Goal: Contribute content: Contribute content

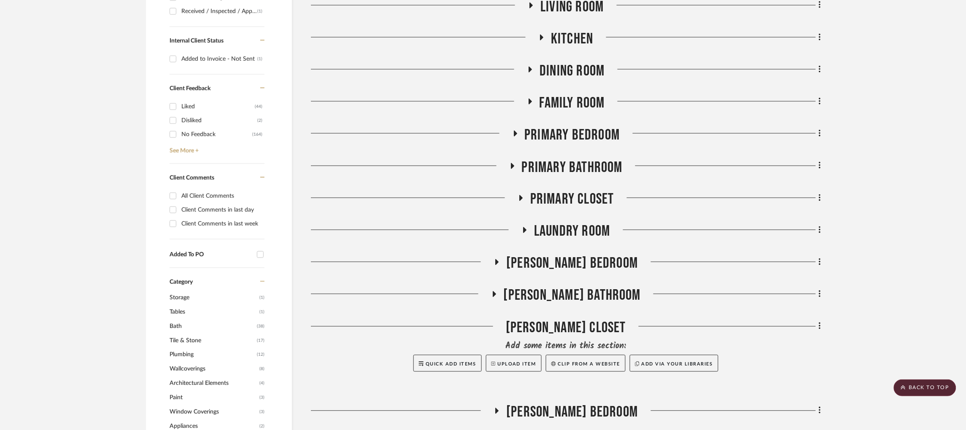
scroll to position [632, 0]
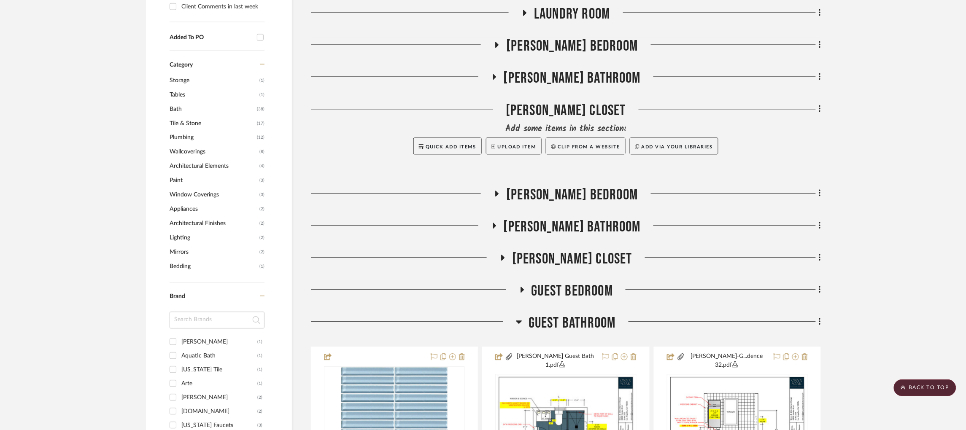
click at [517, 317] on icon at bounding box center [519, 322] width 6 height 10
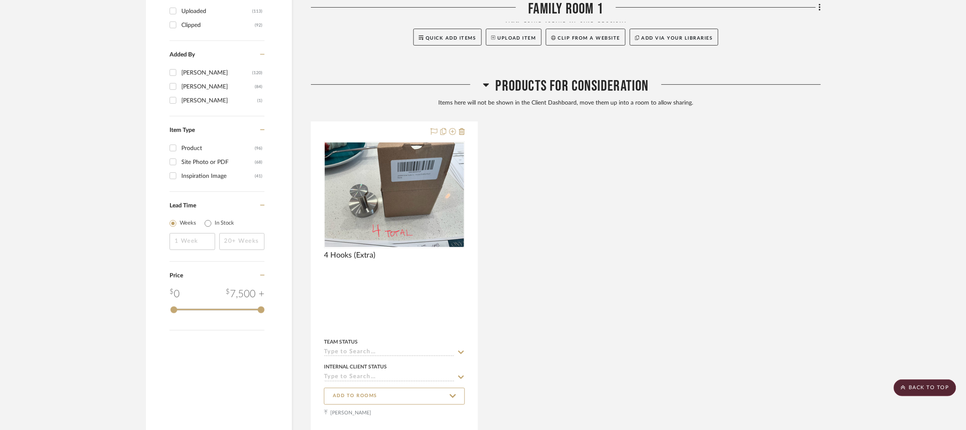
scroll to position [1128, 0]
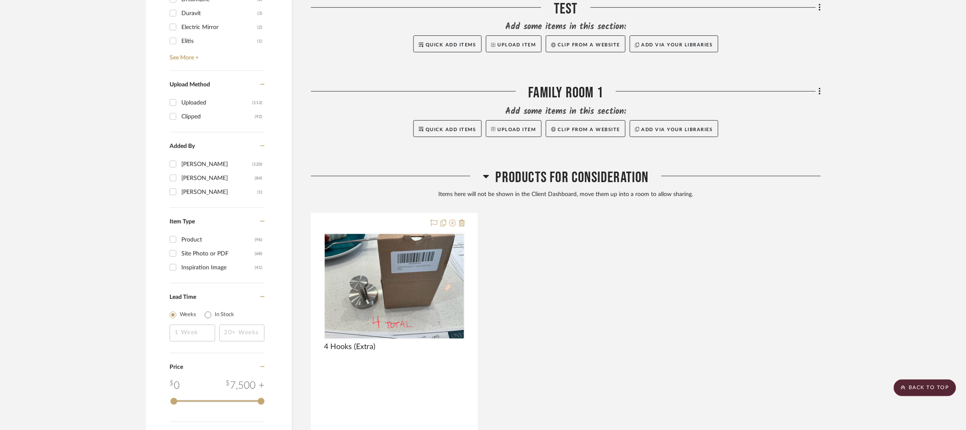
click at [487, 175] on icon at bounding box center [486, 176] width 6 height 3
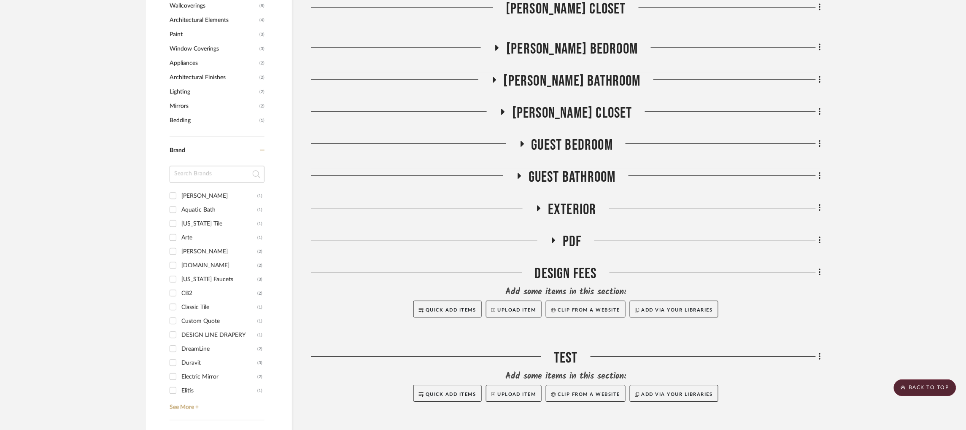
scroll to position [748, 0]
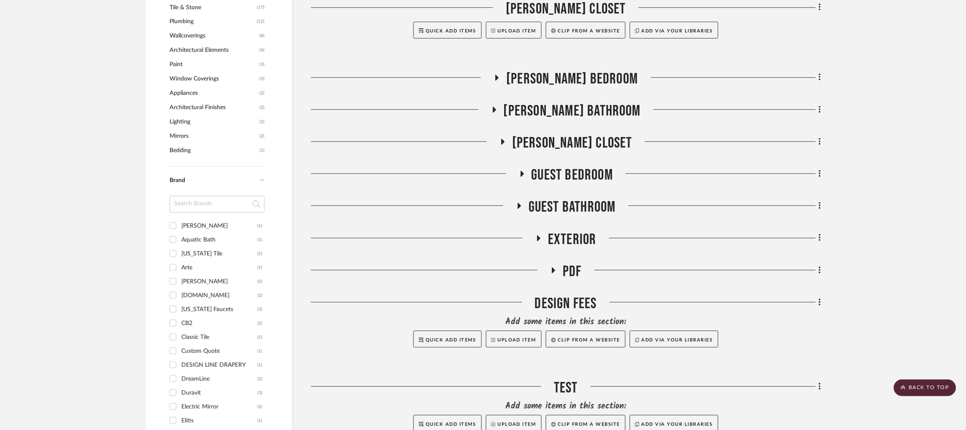
click at [559, 263] on h3 "PDF" at bounding box center [566, 272] width 32 height 18
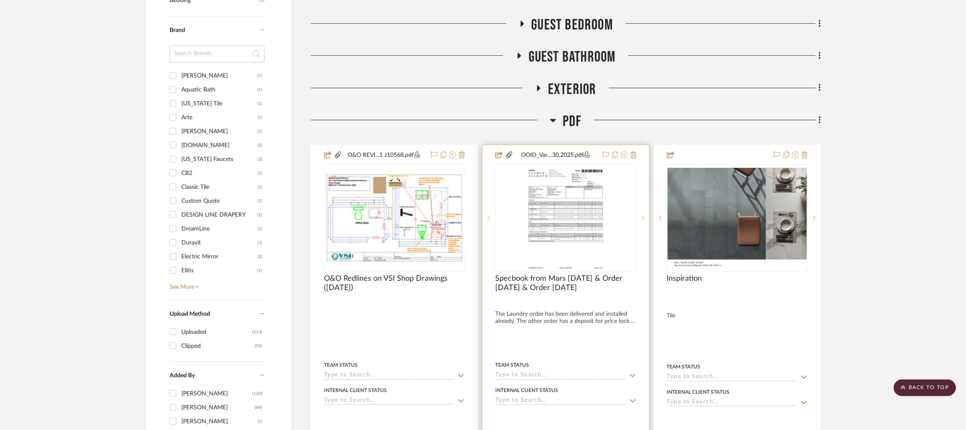
scroll to position [938, 0]
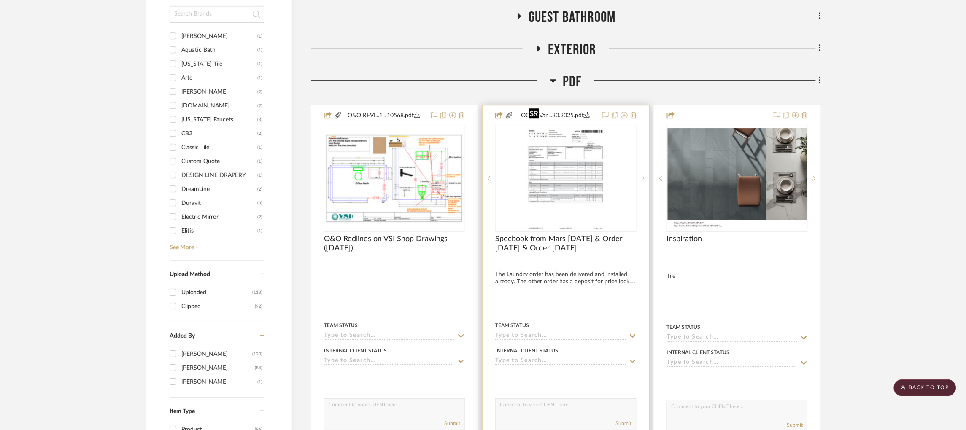
click at [599, 153] on img "0" at bounding box center [565, 178] width 81 height 105
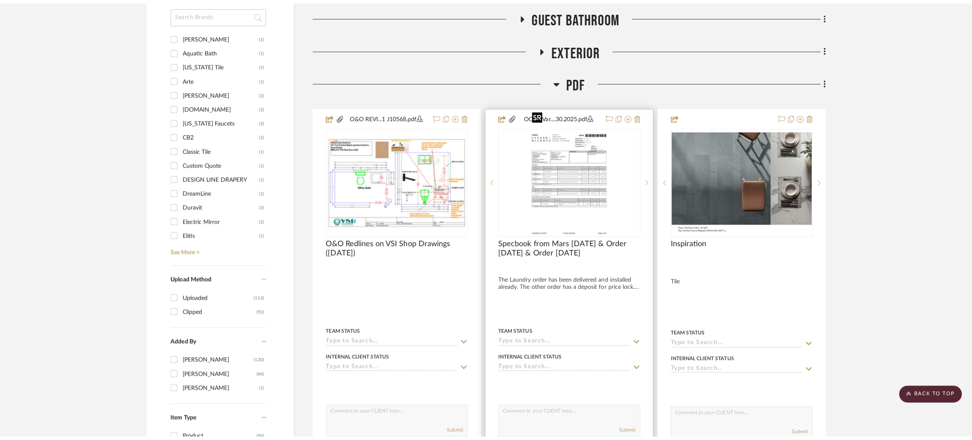
scroll to position [0, 0]
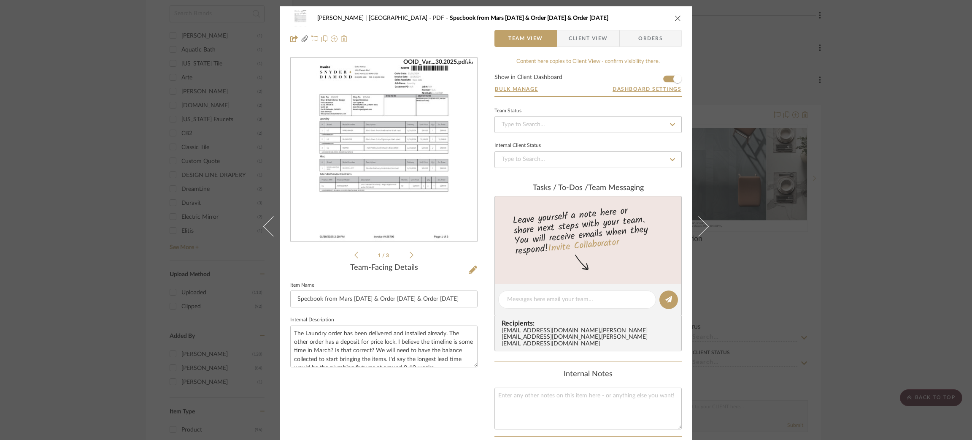
click at [419, 205] on img "0" at bounding box center [384, 149] width 142 height 183
click at [410, 254] on icon at bounding box center [412, 254] width 4 height 7
click at [388, 131] on img "1" at bounding box center [384, 149] width 142 height 183
click at [410, 257] on icon at bounding box center [412, 255] width 4 height 8
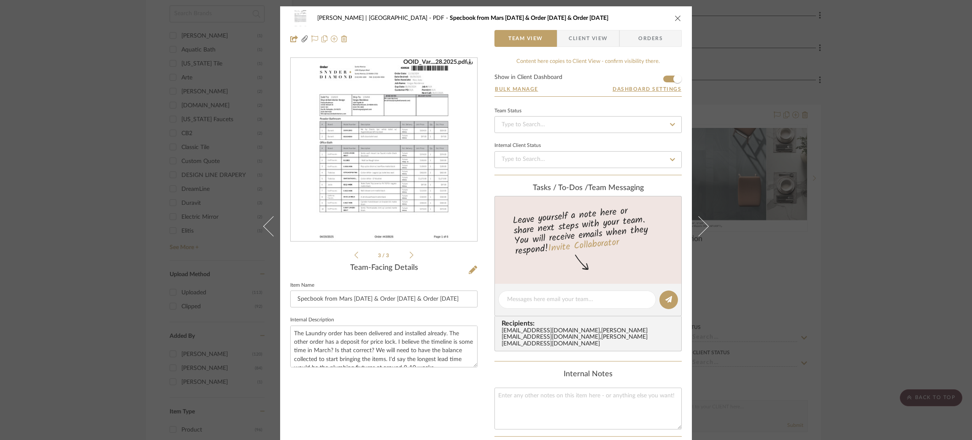
click at [410, 189] on img "2" at bounding box center [384, 149] width 142 height 183
click at [410, 254] on icon at bounding box center [412, 255] width 4 height 8
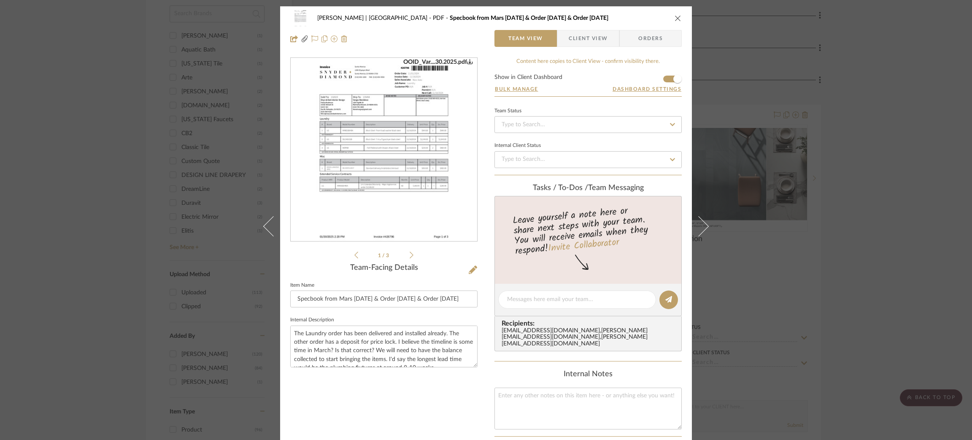
click at [410, 254] on icon at bounding box center [412, 255] width 4 height 8
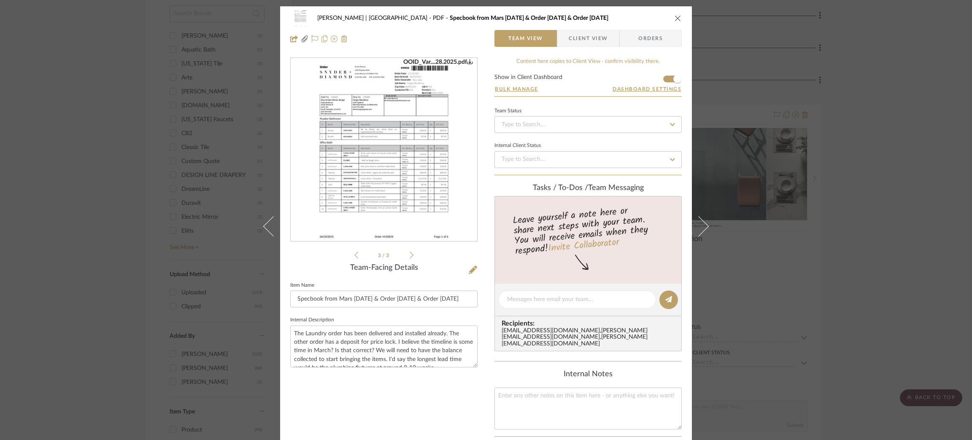
click at [421, 199] on img "2" at bounding box center [384, 149] width 142 height 183
click at [354, 257] on icon at bounding box center [356, 255] width 4 height 8
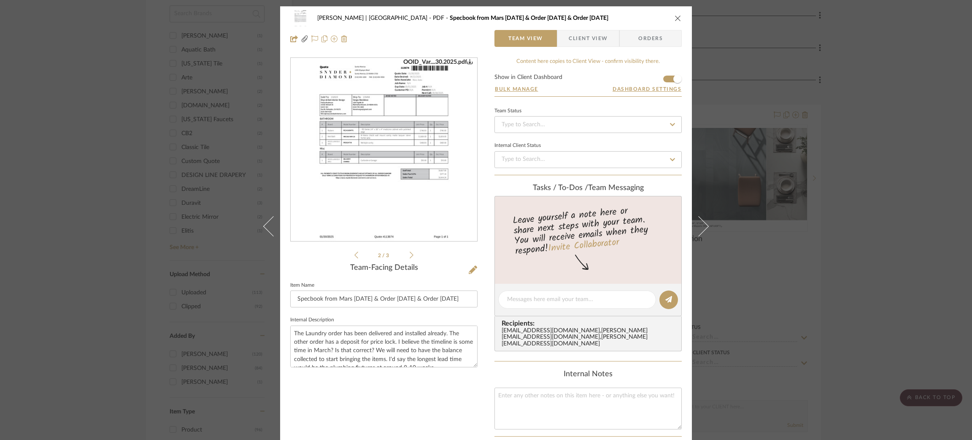
click at [354, 257] on icon at bounding box center [356, 255] width 4 height 8
click at [375, 182] on img "0" at bounding box center [384, 149] width 142 height 183
click at [410, 251] on icon at bounding box center [412, 255] width 4 height 8
click at [434, 171] on img "1" at bounding box center [384, 149] width 142 height 183
drag, startPoint x: 320, startPoint y: 298, endPoint x: 329, endPoint y: 297, distance: 9.3
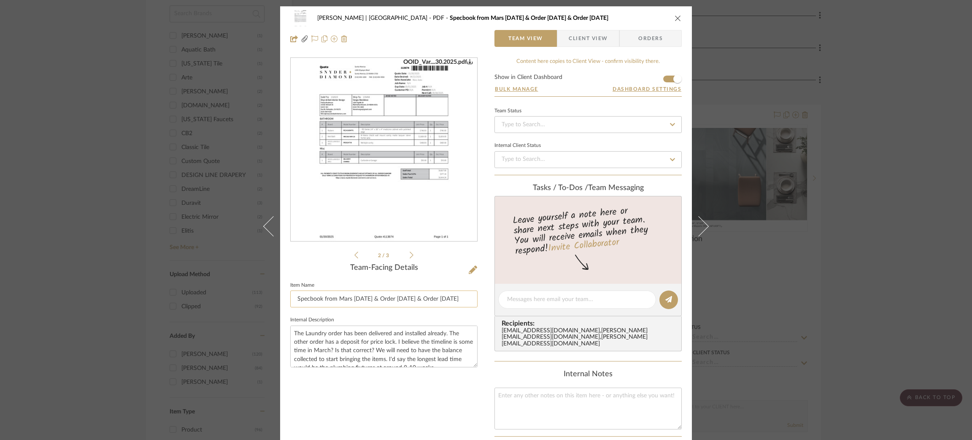
click at [329, 297] on input "Specbook from Mars [DATE] & Order [DATE] & Order [DATE]" at bounding box center [383, 298] width 187 height 17
click at [334, 297] on input "Specbook from Mars [DATE] & Order [DATE] & Order [DATE]" at bounding box center [383, 298] width 187 height 17
click at [354, 255] on icon at bounding box center [356, 255] width 4 height 8
drag, startPoint x: 319, startPoint y: 296, endPoint x: 509, endPoint y: 296, distance: 189.8
click at [509, 296] on div "[PERSON_NAME] | [GEOGRAPHIC_DATA] PDF Specbook from [GEOGRAPHIC_DATA] [DATE] & …" at bounding box center [486, 307] width 412 height 602
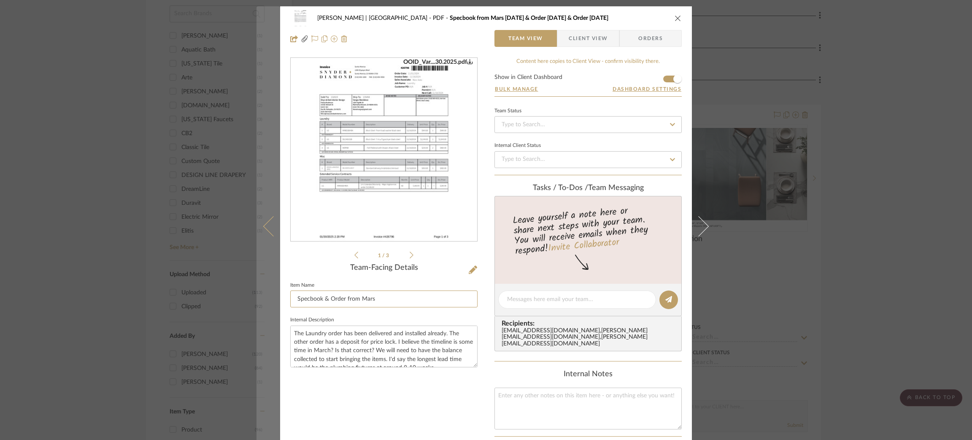
drag, startPoint x: 327, startPoint y: 298, endPoint x: 265, endPoint y: 297, distance: 62.0
click at [265, 297] on mat-dialog-content "[PERSON_NAME] | [GEOGRAPHIC_DATA] PDF Specbook from [GEOGRAPHIC_DATA] [DATE] & …" at bounding box center [486, 307] width 459 height 602
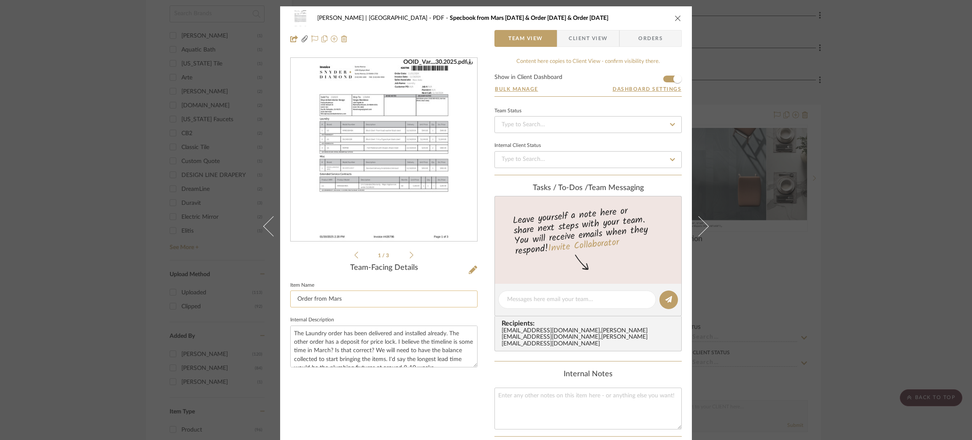
click at [308, 298] on input "Order from Mars" at bounding box center [383, 298] width 187 height 17
click at [350, 300] on input "Orders from [GEOGRAPHIC_DATA]" at bounding box center [383, 298] width 187 height 17
type input "Orders from [GEOGRAPHIC_DATA] - Updated [DATE]"
click at [369, 333] on textarea "The Laundry order has been delivered and installed already. The other order has…" at bounding box center [383, 346] width 187 height 42
click at [470, 268] on icon at bounding box center [473, 269] width 8 height 8
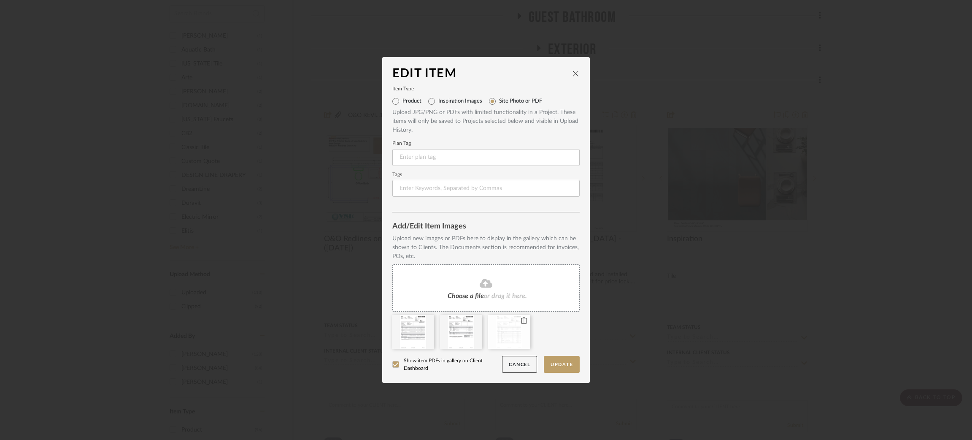
click at [521, 320] on icon at bounding box center [524, 320] width 6 height 7
click at [555, 363] on button "Update" at bounding box center [562, 364] width 36 height 17
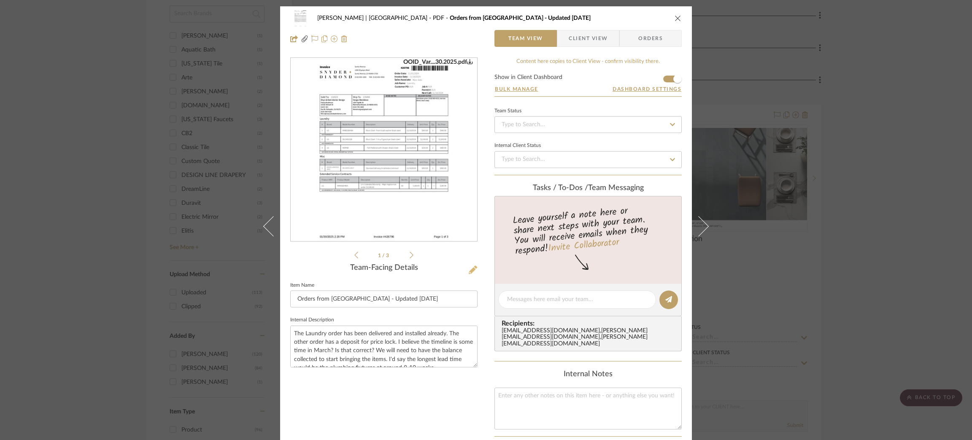
click at [469, 270] on icon at bounding box center [473, 269] width 8 height 8
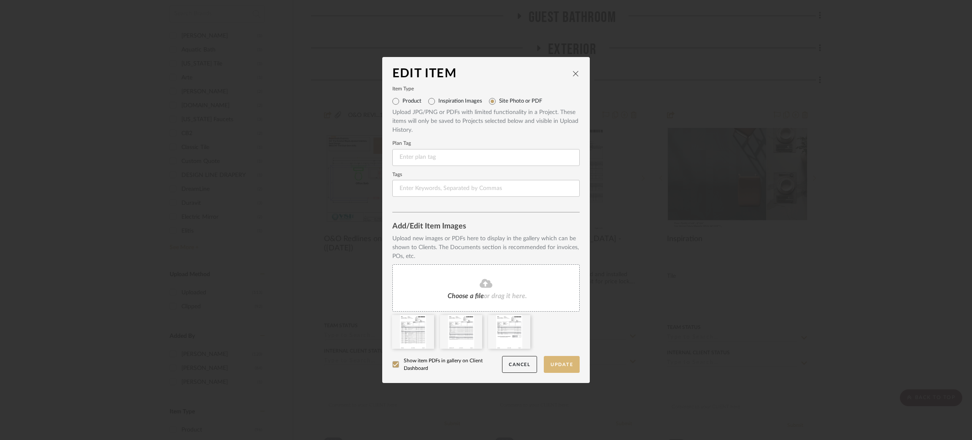
click at [554, 359] on button "Update" at bounding box center [562, 364] width 36 height 17
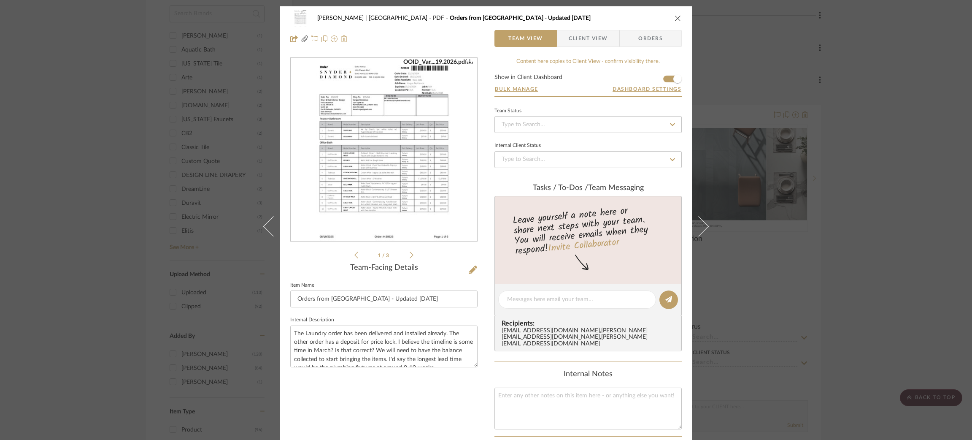
click at [100, 137] on div "[PERSON_NAME] | [GEOGRAPHIC_DATA] PDF Orders from [GEOGRAPHIC_DATA] - Updated […" at bounding box center [486, 220] width 972 height 440
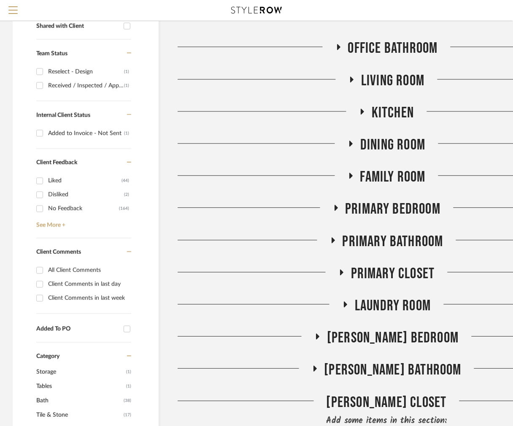
scroll to position [350, 0]
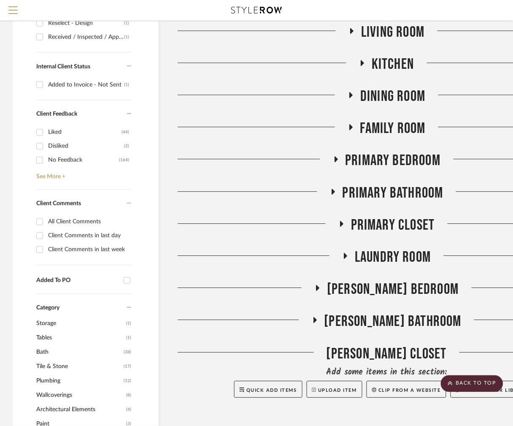
click at [334, 191] on icon at bounding box center [333, 191] width 10 height 6
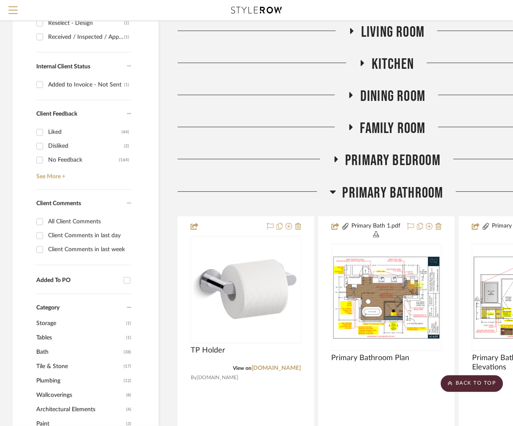
scroll to position [444, 0]
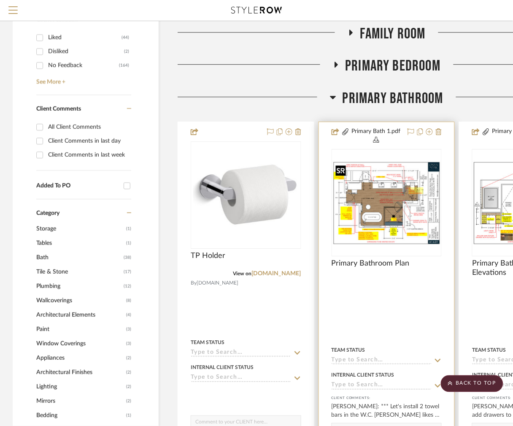
click at [0, 0] on img at bounding box center [0, 0] width 0 height 0
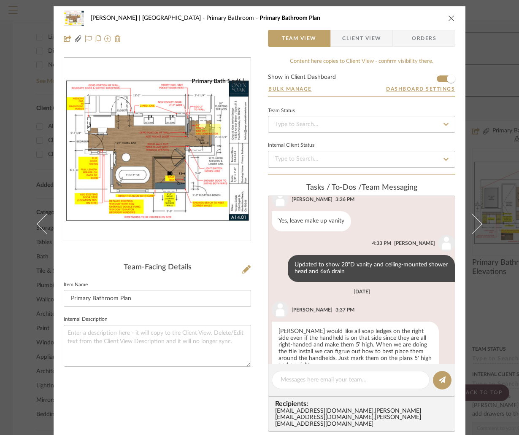
scroll to position [267, 0]
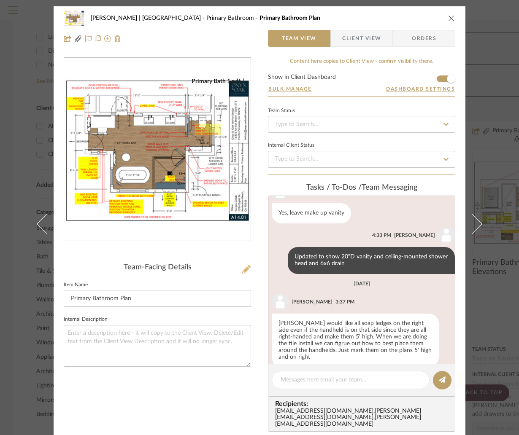
click at [244, 267] on icon at bounding box center [246, 269] width 8 height 8
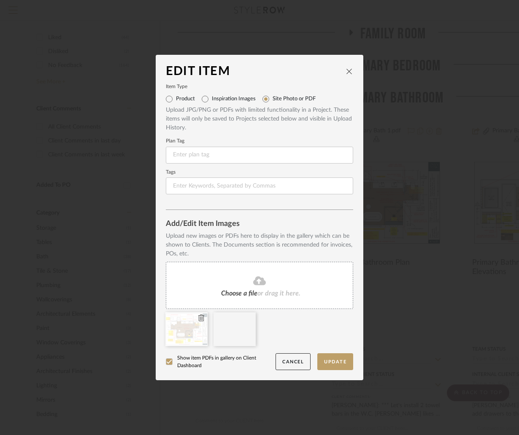
click at [198, 316] on icon at bounding box center [201, 318] width 6 height 7
click at [324, 365] on button "Update" at bounding box center [335, 362] width 36 height 17
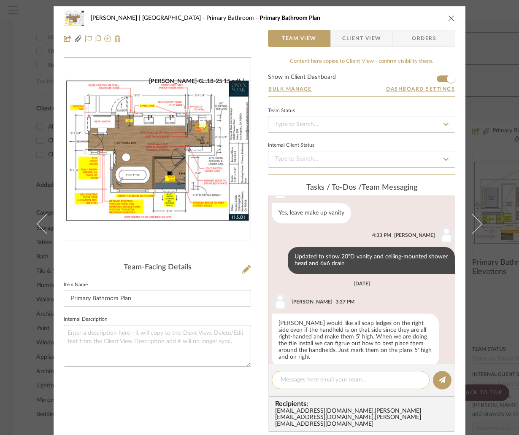
click at [292, 381] on textarea at bounding box center [351, 380] width 140 height 9
drag, startPoint x: 308, startPoint y: 378, endPoint x: 247, endPoint y: 374, distance: 61.3
click at [247, 374] on div "[PERSON_NAME][GEOGRAPHIC_DATA] | [GEOGRAPHIC_DATA] Bathroom Primary Bathroom Pl…" at bounding box center [260, 347] width 412 height 683
type textarea "Updated"
click at [173, 336] on textarea at bounding box center [157, 346] width 187 height 42
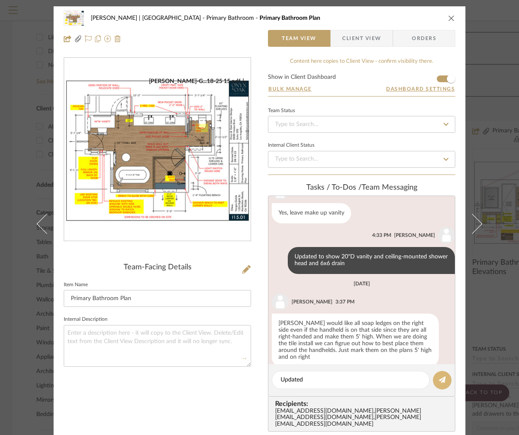
click at [440, 378] on icon at bounding box center [442, 380] width 7 height 7
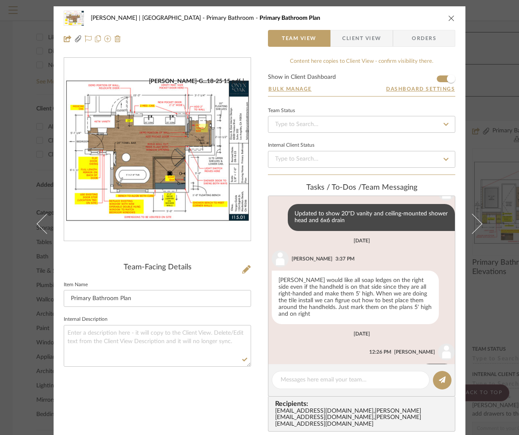
scroll to position [327, 0]
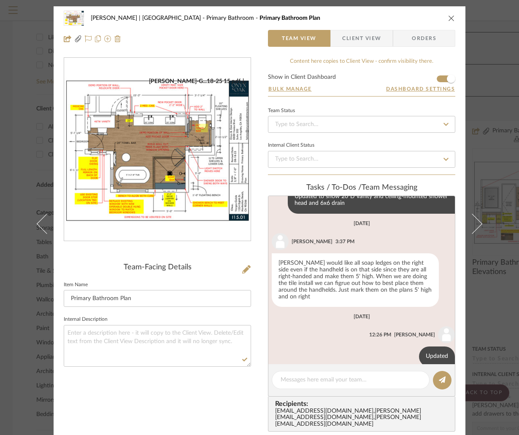
click at [498, 148] on div "[PERSON_NAME][GEOGRAPHIC_DATA] | [GEOGRAPHIC_DATA] Bathroom Primary Bathroom Pl…" at bounding box center [259, 217] width 519 height 435
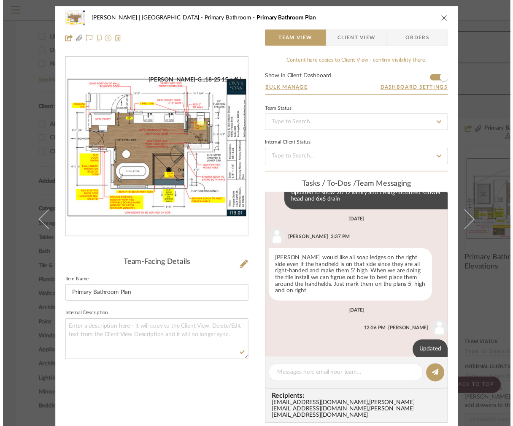
scroll to position [444, 0]
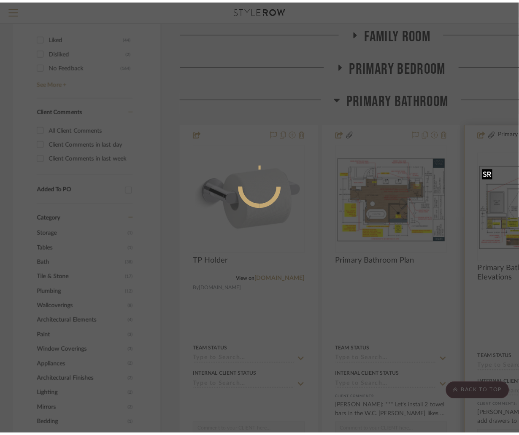
scroll to position [0, 0]
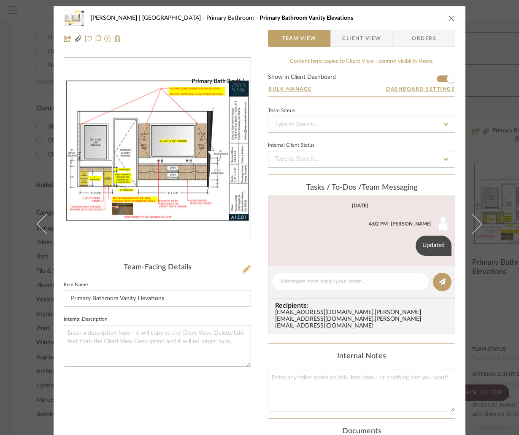
click at [248, 266] on button at bounding box center [246, 270] width 9 height 14
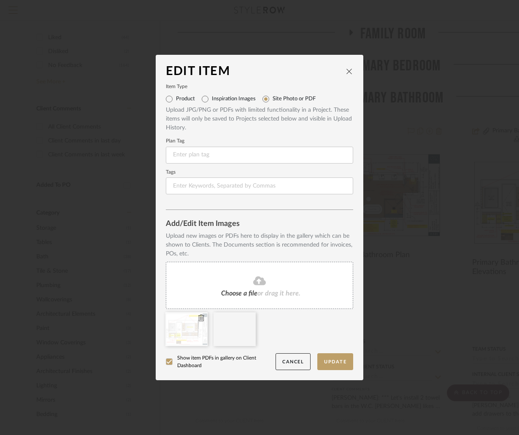
click at [198, 319] on icon at bounding box center [201, 318] width 6 height 7
click at [324, 356] on button "Update" at bounding box center [335, 362] width 36 height 17
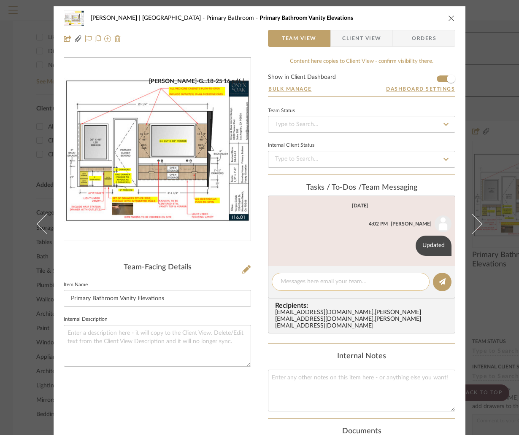
click at [300, 283] on textarea at bounding box center [351, 282] width 140 height 9
paste textarea "Updated"
type textarea "Updated"
click at [439, 284] on fa-icon at bounding box center [442, 282] width 7 height 7
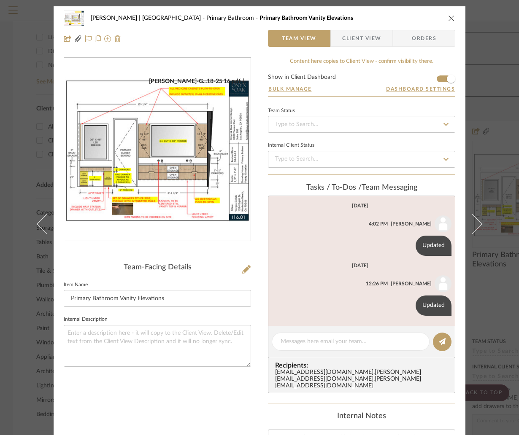
click at [501, 136] on div "[PERSON_NAME] | [GEOGRAPHIC_DATA] Bathroom Primary Bathroom Vanity Elevations T…" at bounding box center [259, 217] width 519 height 435
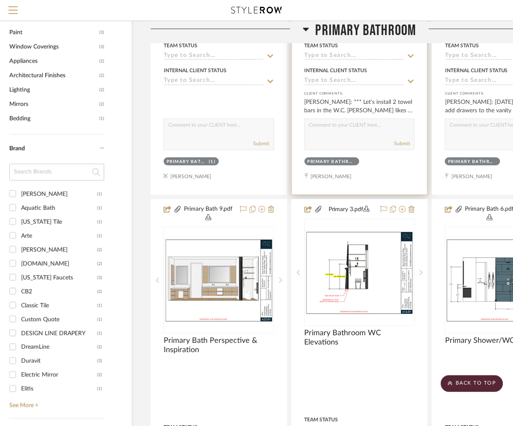
scroll to position [743, 27]
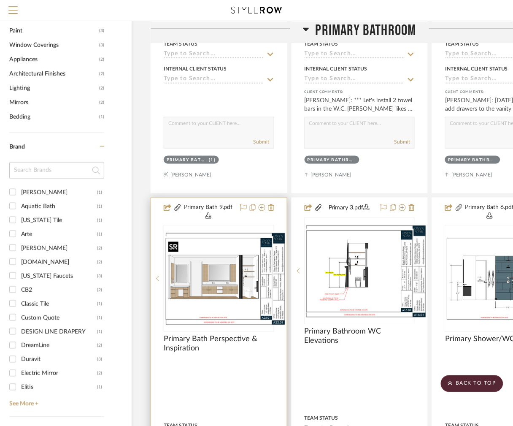
click at [208, 280] on div at bounding box center [219, 278] width 111 height 107
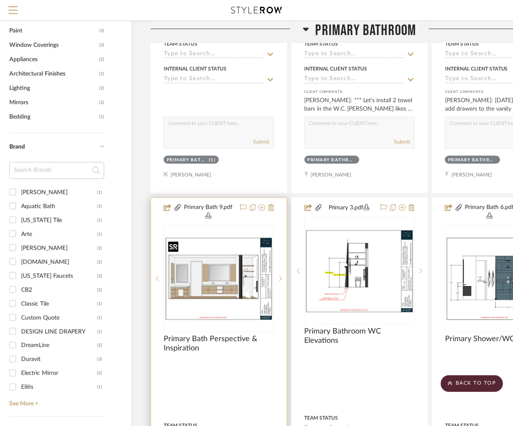
click at [224, 285] on img "0" at bounding box center [219, 278] width 109 height 84
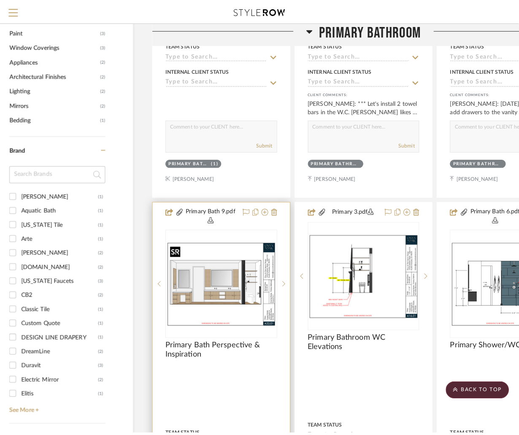
scroll to position [0, 0]
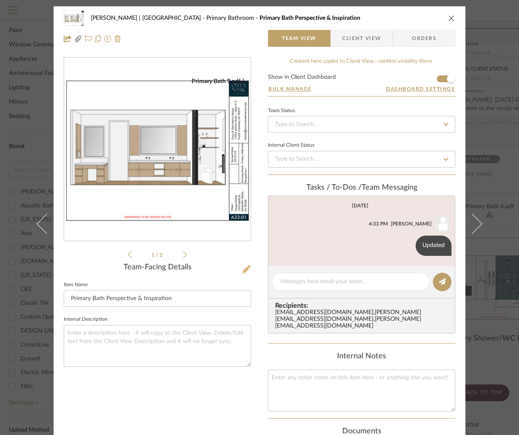
click at [244, 269] on icon at bounding box center [246, 269] width 8 height 8
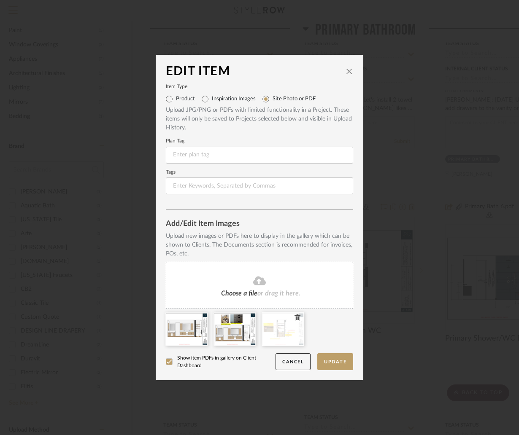
click at [294, 315] on icon at bounding box center [297, 318] width 6 height 7
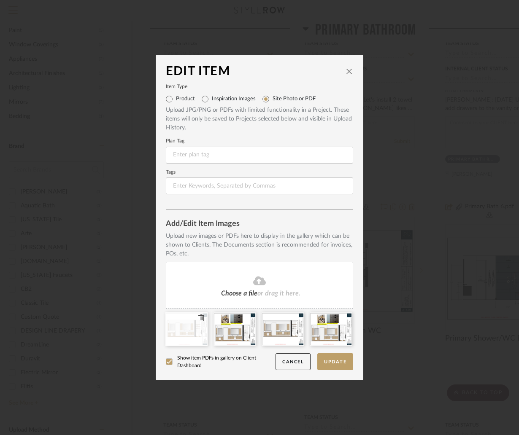
click at [199, 316] on icon at bounding box center [201, 318] width 6 height 7
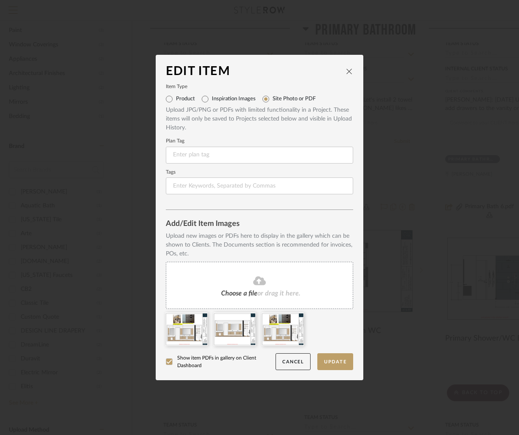
click at [0, 0] on icon at bounding box center [0, 0] width 0 height 0
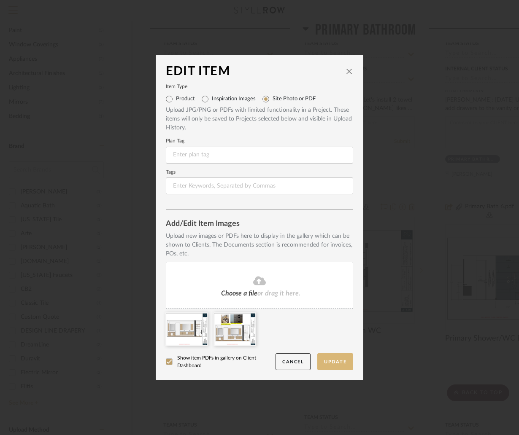
click at [327, 360] on button "Update" at bounding box center [335, 362] width 36 height 17
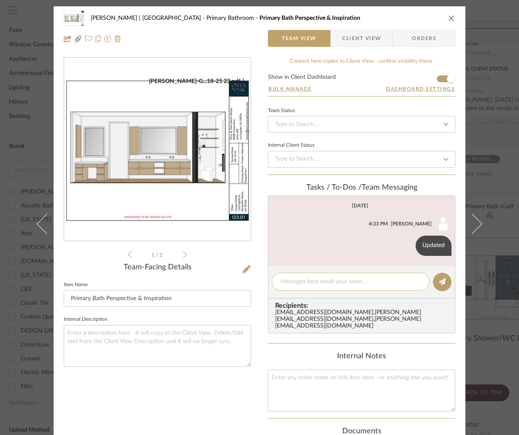
click at [345, 283] on textarea at bounding box center [351, 282] width 140 height 9
paste textarea "Updated"
type textarea "Updated"
click at [439, 281] on icon at bounding box center [442, 281] width 7 height 7
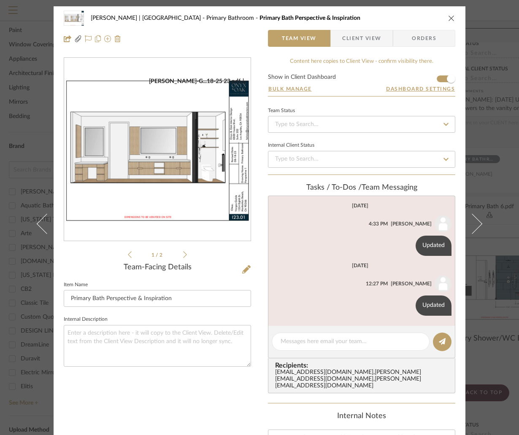
click at [497, 120] on div "[PERSON_NAME] | [GEOGRAPHIC_DATA] Bathroom Primary Bath Perspective & Inspirati…" at bounding box center [259, 217] width 519 height 435
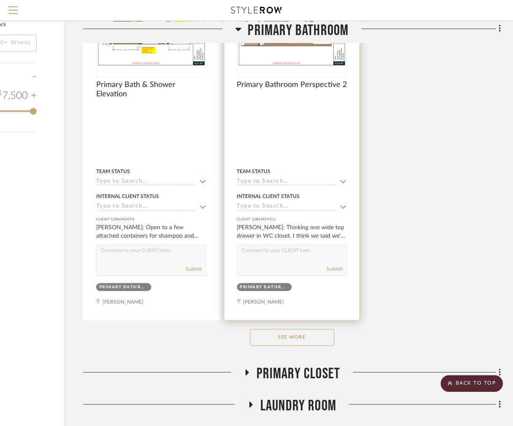
scroll to position [1486, 95]
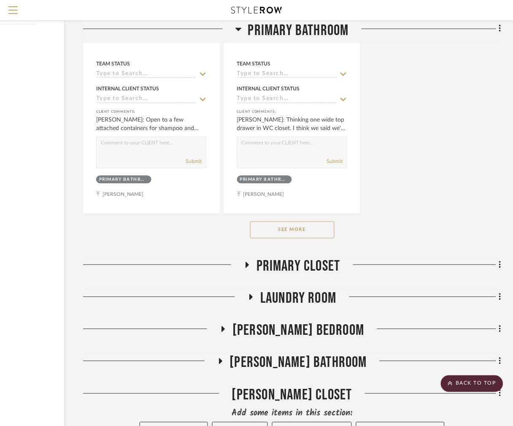
click at [300, 238] on button "See More" at bounding box center [292, 229] width 84 height 17
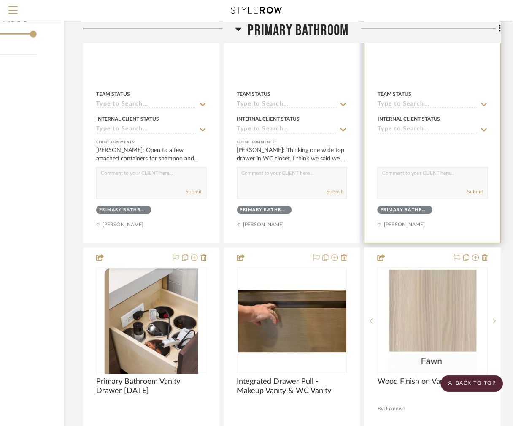
scroll to position [1296, 95]
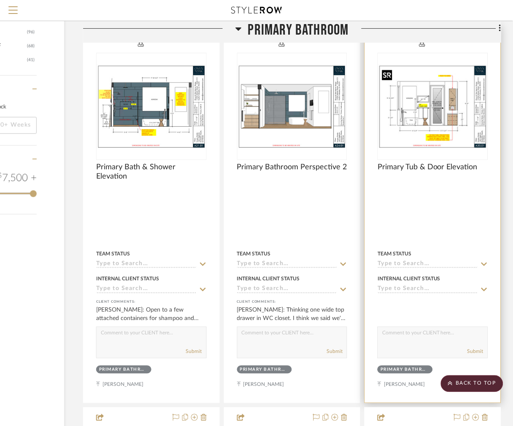
click at [431, 126] on img "0" at bounding box center [432, 106] width 109 height 84
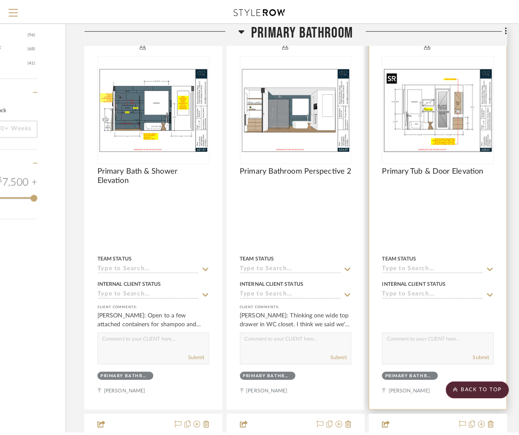
scroll to position [0, 0]
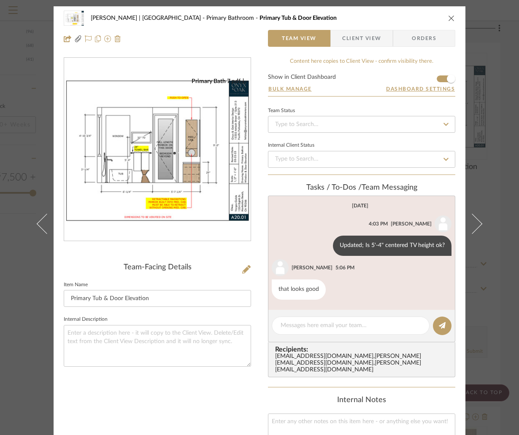
click at [492, 124] on div "[PERSON_NAME] | [GEOGRAPHIC_DATA] Bathroom Primary Tub & Door Elevation Team Vi…" at bounding box center [259, 217] width 519 height 435
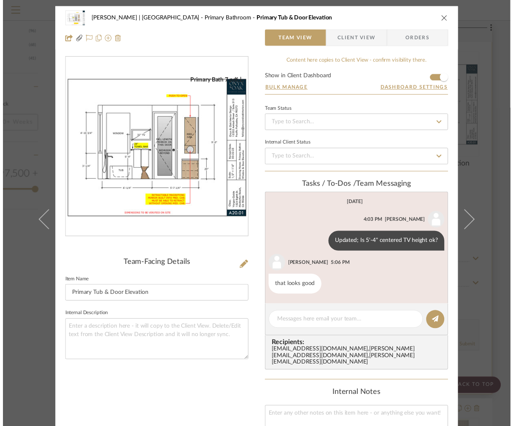
scroll to position [1296, 95]
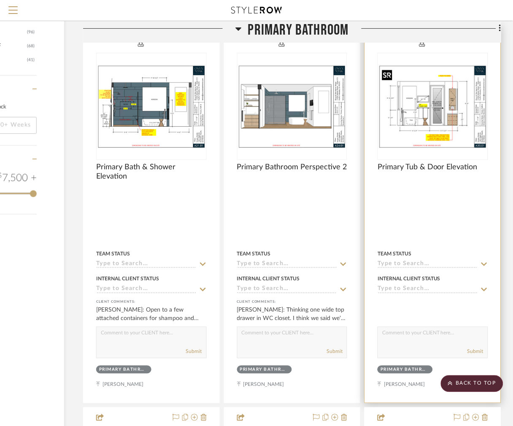
click at [452, 121] on img "0" at bounding box center [432, 106] width 109 height 84
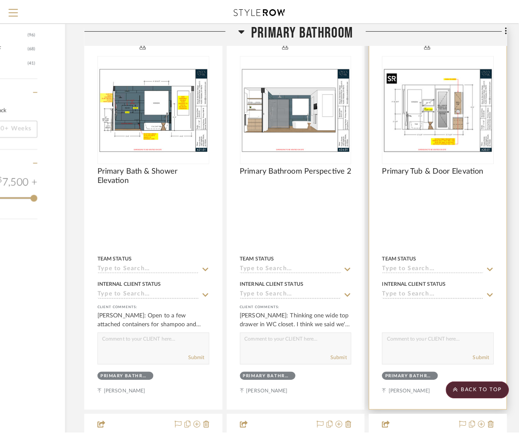
scroll to position [0, 0]
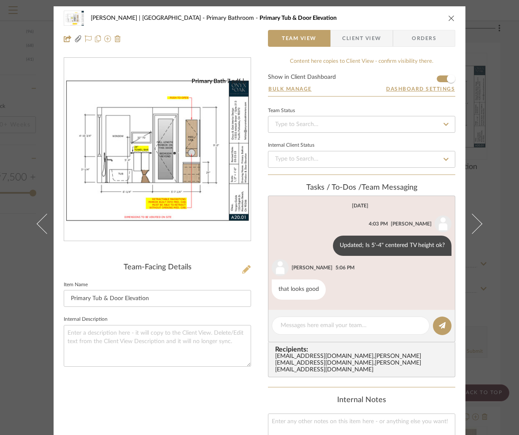
click at [245, 265] on icon at bounding box center [246, 269] width 8 height 8
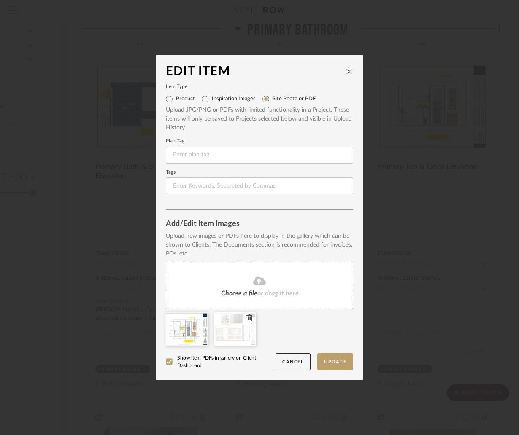
click at [246, 317] on icon at bounding box center [249, 318] width 6 height 7
click at [294, 316] on icon at bounding box center [297, 318] width 6 height 7
click at [339, 362] on button "Update" at bounding box center [335, 362] width 36 height 17
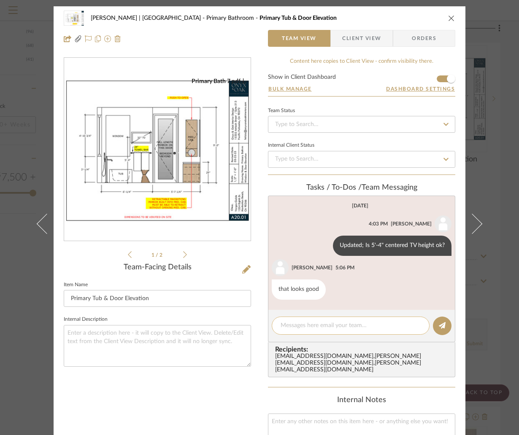
click at [307, 324] on textarea at bounding box center [351, 325] width 140 height 9
paste textarea "Updated"
type textarea "Updated"
click at [439, 325] on icon at bounding box center [442, 325] width 7 height 7
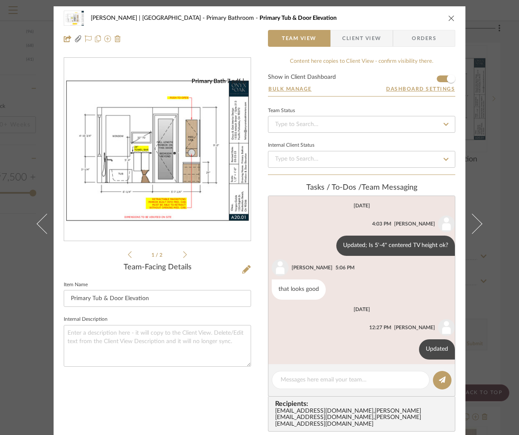
click at [183, 255] on icon at bounding box center [185, 255] width 4 height 8
click at [243, 270] on icon at bounding box center [246, 269] width 8 height 8
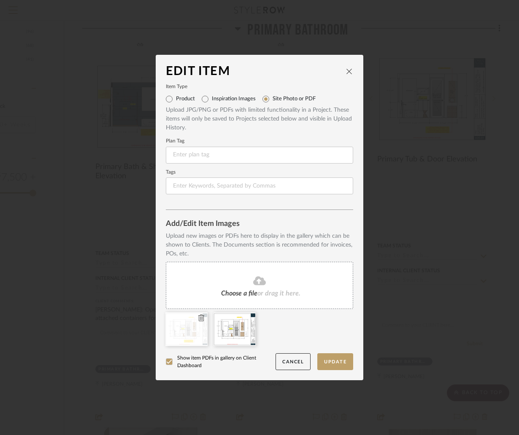
click at [198, 319] on icon at bounding box center [201, 318] width 6 height 7
click at [339, 362] on button "Update" at bounding box center [335, 362] width 36 height 17
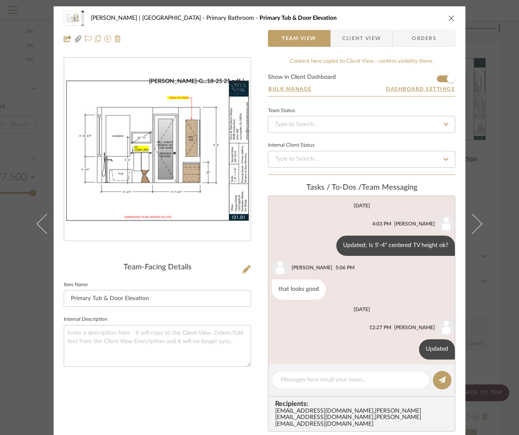
click at [494, 141] on div "[PERSON_NAME] | [GEOGRAPHIC_DATA] Bathroom Primary Tub & Door Elevation Team Vi…" at bounding box center [259, 217] width 519 height 435
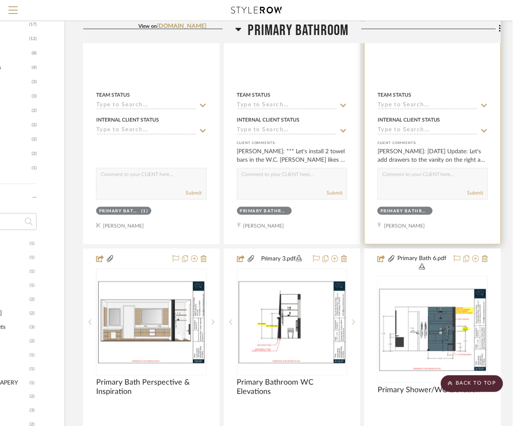
scroll to position [917, 95]
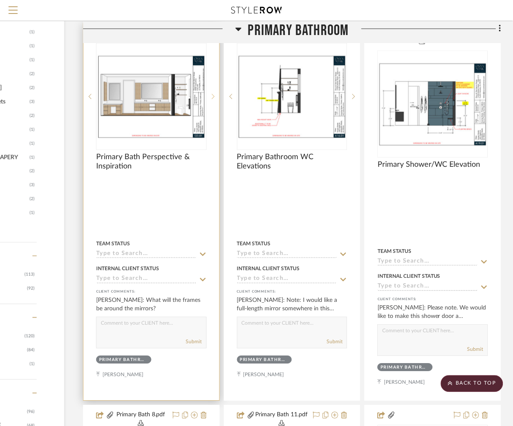
click at [212, 98] on icon at bounding box center [213, 97] width 3 height 6
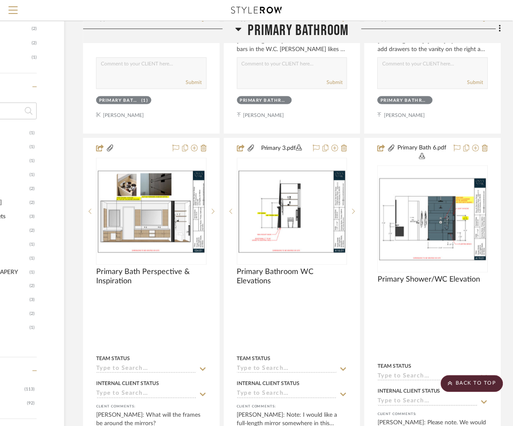
scroll to position [790, 95]
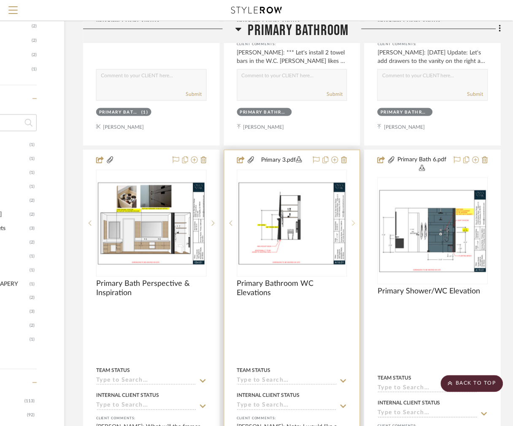
click at [356, 223] on sr-next-btn at bounding box center [353, 223] width 13 height 6
click at [352, 222] on icon at bounding box center [353, 223] width 3 height 6
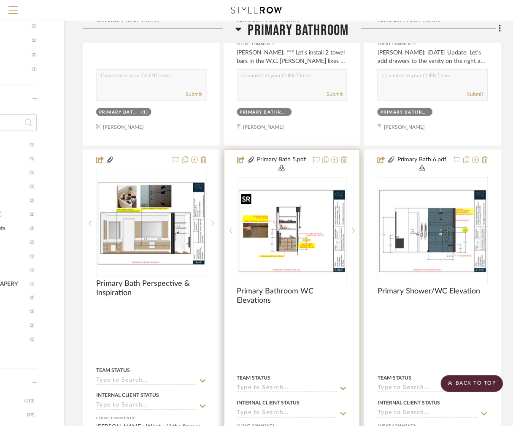
click at [297, 238] on img "2" at bounding box center [292, 231] width 109 height 84
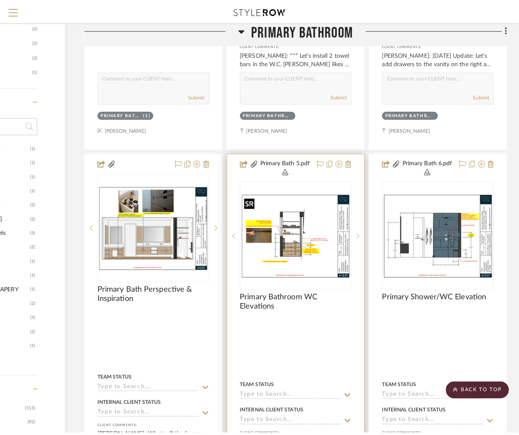
scroll to position [0, 0]
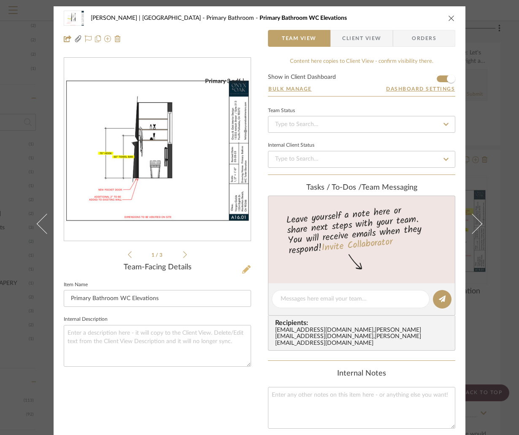
click at [243, 270] on icon at bounding box center [246, 269] width 8 height 8
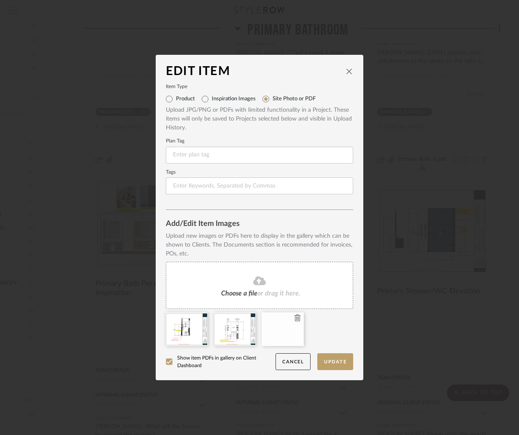
click at [294, 316] on icon at bounding box center [297, 318] width 6 height 7
click at [295, 319] on icon at bounding box center [297, 318] width 6 height 7
click at [328, 364] on button "Update" at bounding box center [335, 362] width 36 height 17
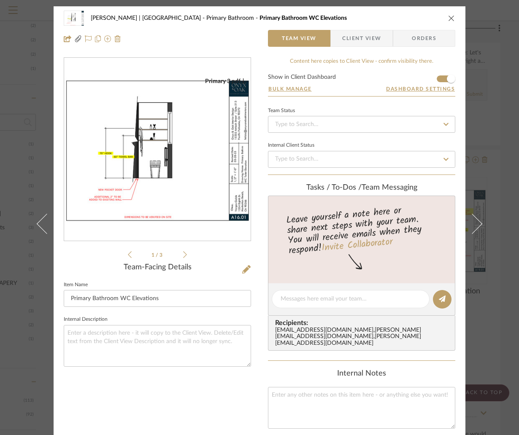
click at [498, 122] on div "[PERSON_NAME] | [GEOGRAPHIC_DATA] Bathroom Primary Bathroom WC Elevations Team …" at bounding box center [259, 217] width 519 height 435
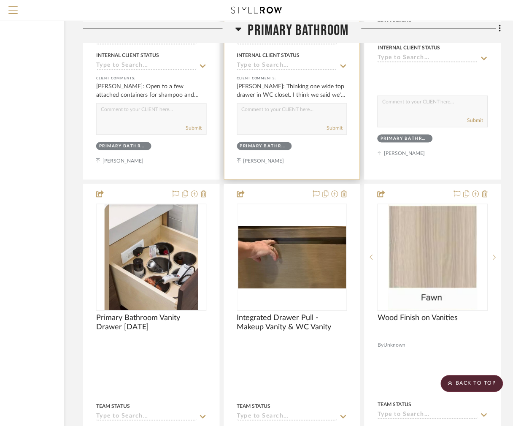
scroll to position [1550, 95]
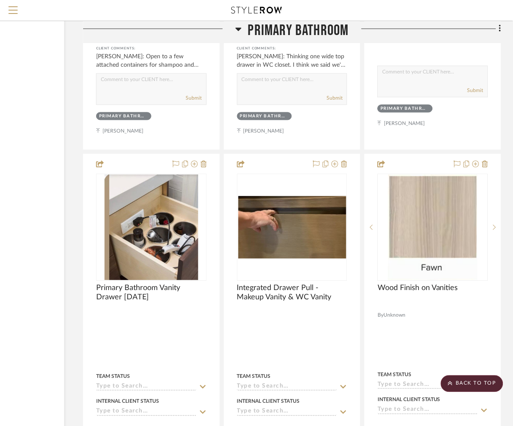
click at [238, 27] on icon at bounding box center [238, 29] width 6 height 10
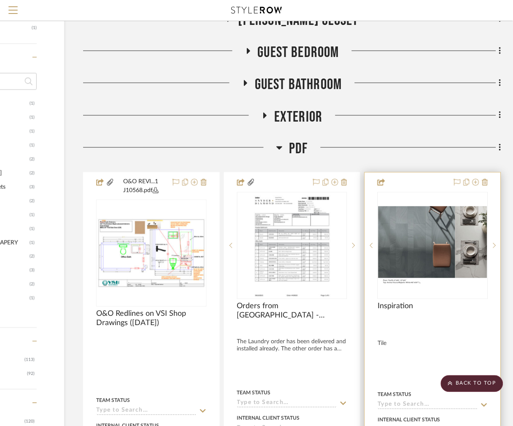
scroll to position [790, 95]
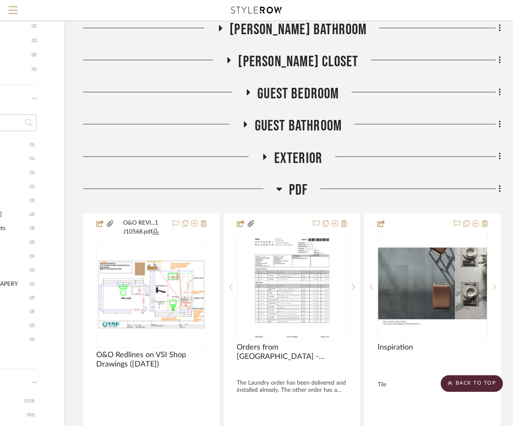
click at [281, 189] on icon at bounding box center [280, 189] width 6 height 3
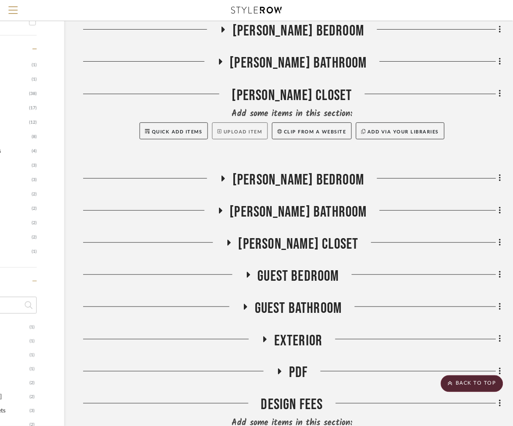
scroll to position [600, 95]
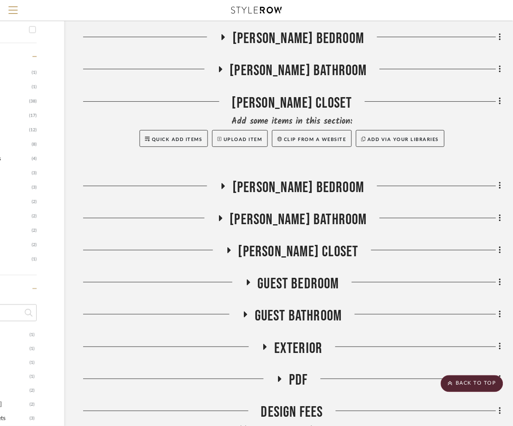
click at [222, 69] on icon at bounding box center [220, 69] width 3 height 6
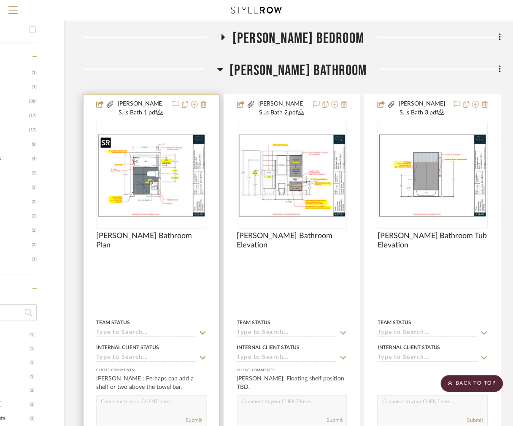
click at [0, 0] on img at bounding box center [0, 0] width 0 height 0
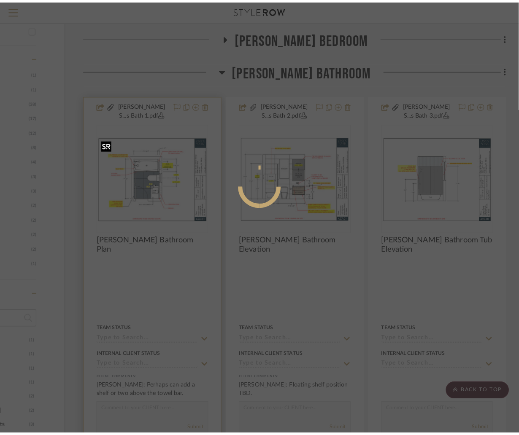
scroll to position [0, 0]
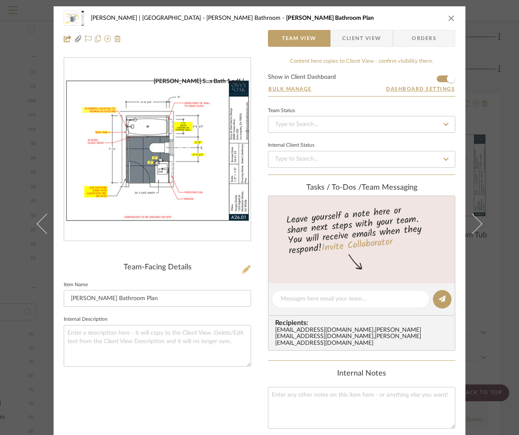
click at [242, 267] on icon at bounding box center [246, 269] width 8 height 8
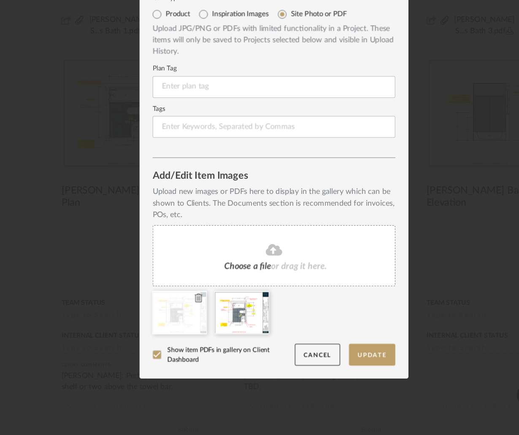
click at [199, 317] on icon at bounding box center [201, 318] width 6 height 7
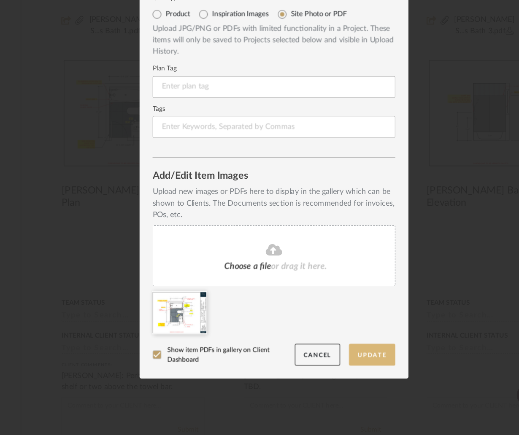
click at [333, 362] on button "Update" at bounding box center [335, 362] width 36 height 17
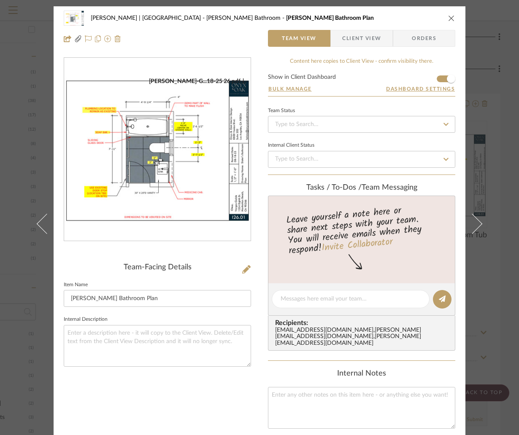
click at [448, 18] on icon "close" at bounding box center [451, 18] width 7 height 7
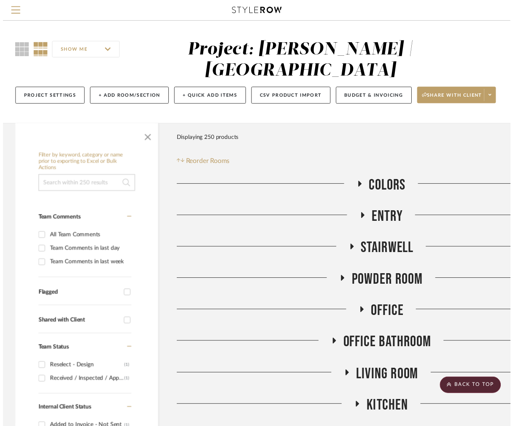
scroll to position [600, 95]
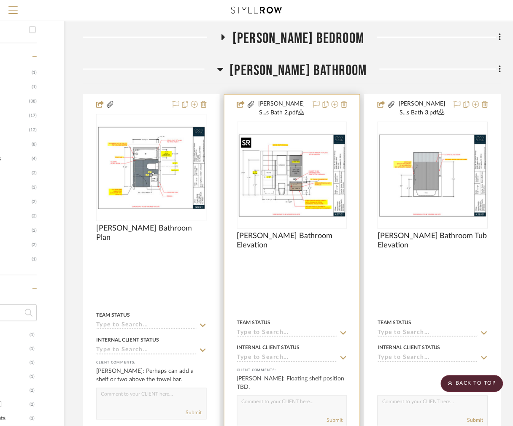
click at [315, 175] on img "0" at bounding box center [292, 175] width 109 height 84
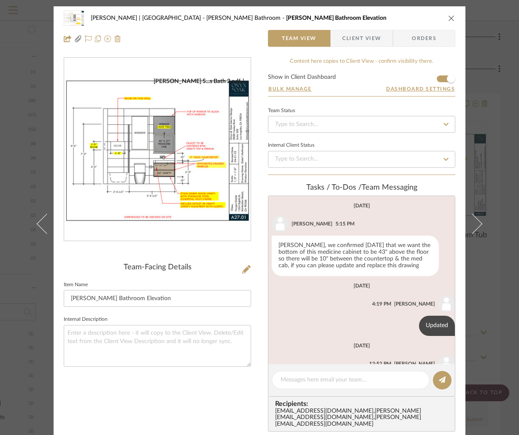
scroll to position [42, 0]
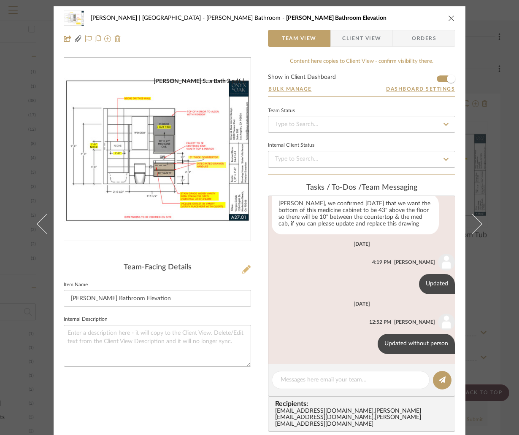
click at [242, 269] on icon at bounding box center [246, 269] width 8 height 8
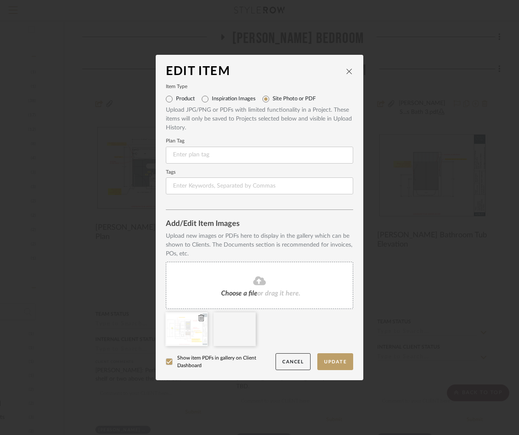
click at [199, 321] on fa-icon at bounding box center [201, 318] width 6 height 10
click at [342, 362] on button "Update" at bounding box center [335, 362] width 36 height 17
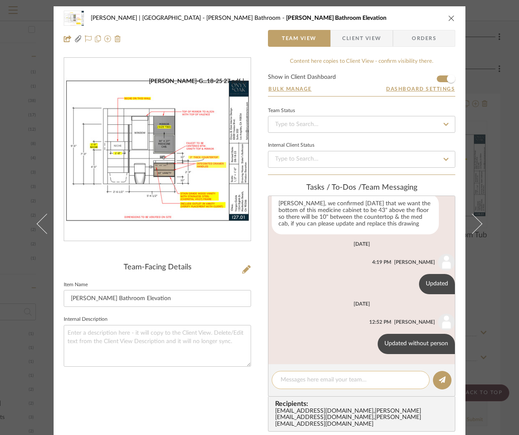
click at [284, 380] on textarea at bounding box center [351, 380] width 140 height 9
type textarea "Updated (mirror to align with valence)"
click at [445, 376] on button at bounding box center [442, 380] width 19 height 19
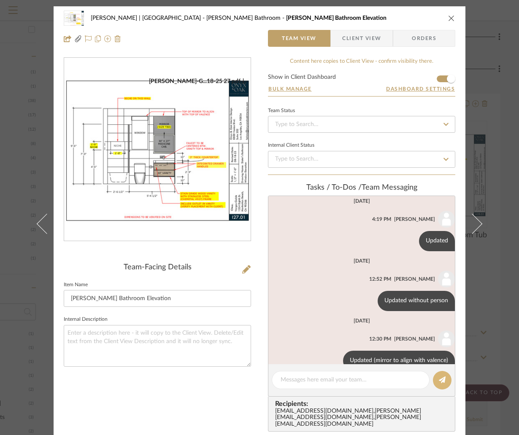
scroll to position [102, 0]
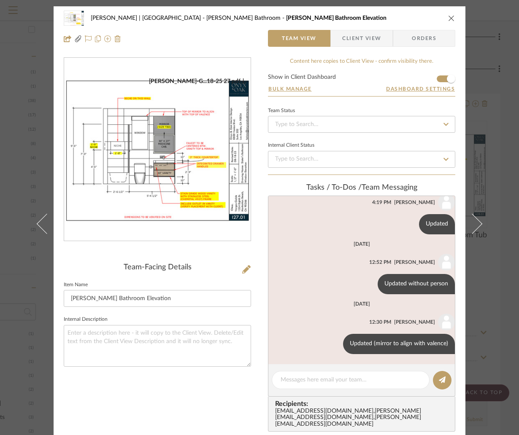
click at [490, 146] on div "[PERSON_NAME] | [GEOGRAPHIC_DATA] [PERSON_NAME] Bathroom [PERSON_NAME] Bathroom…" at bounding box center [259, 217] width 519 height 435
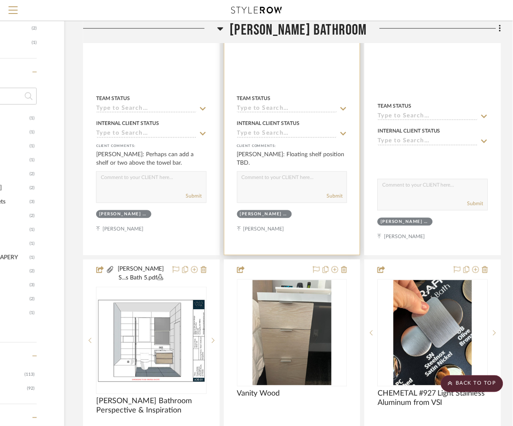
scroll to position [917, 95]
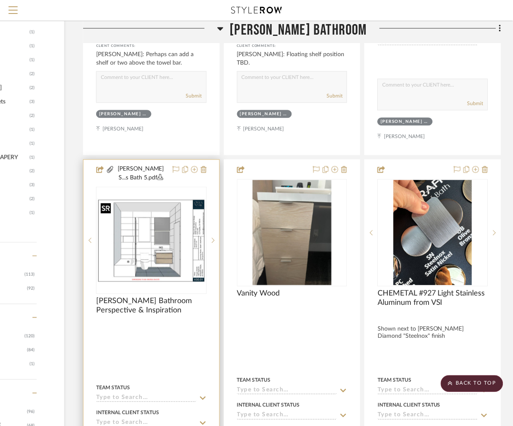
click at [161, 210] on img "0" at bounding box center [151, 240] width 109 height 84
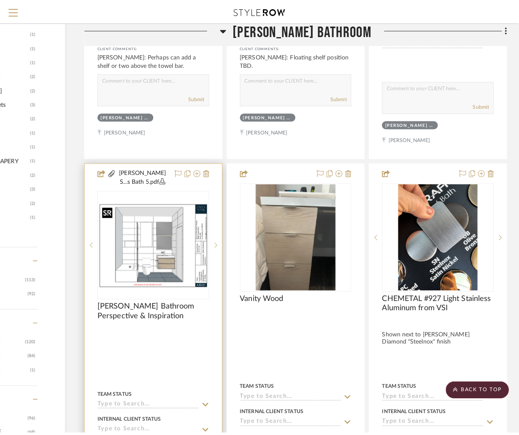
scroll to position [0, 0]
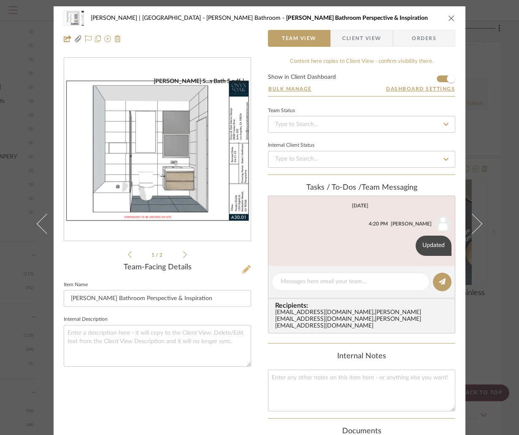
click at [243, 270] on icon at bounding box center [246, 269] width 8 height 8
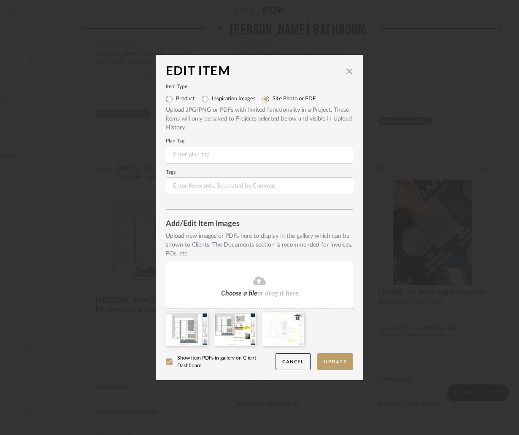
click at [294, 316] on icon at bounding box center [297, 318] width 6 height 7
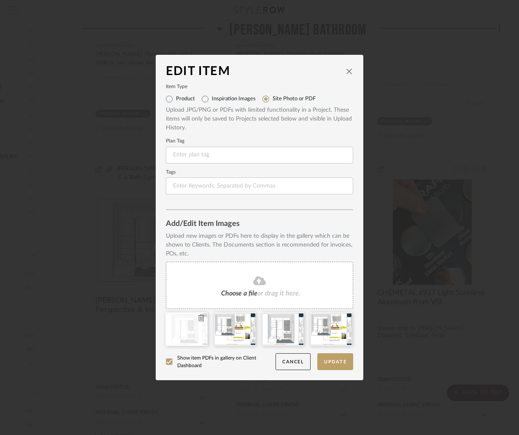
click at [198, 316] on icon at bounding box center [201, 318] width 6 height 7
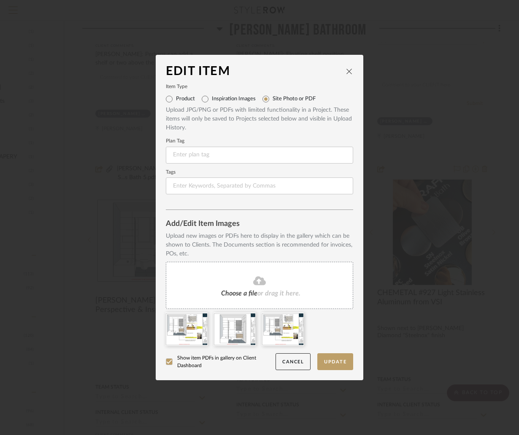
click at [0, 0] on icon at bounding box center [0, 0] width 0 height 0
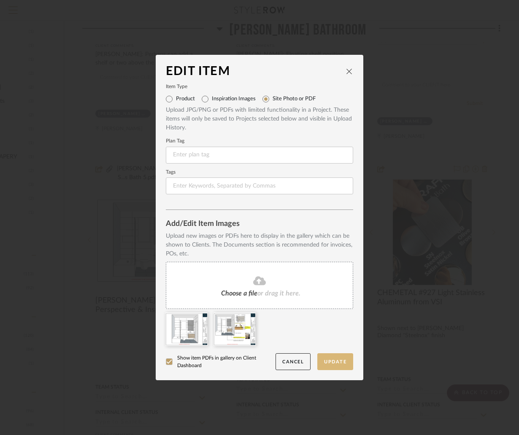
click at [340, 362] on button "Update" at bounding box center [335, 362] width 36 height 17
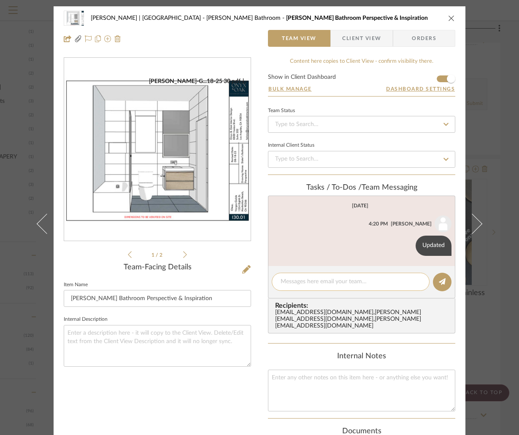
click at [313, 283] on textarea at bounding box center [351, 282] width 140 height 9
type textarea "Updated"
click at [440, 279] on icon at bounding box center [442, 281] width 7 height 7
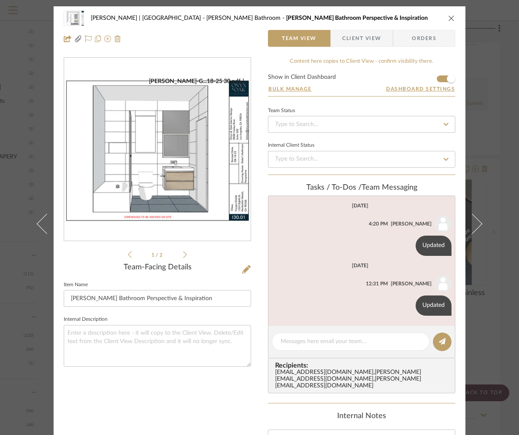
click at [488, 132] on div "[PERSON_NAME] | [GEOGRAPHIC_DATA] [PERSON_NAME] Bathroom [PERSON_NAME] Bathroom…" at bounding box center [259, 217] width 519 height 435
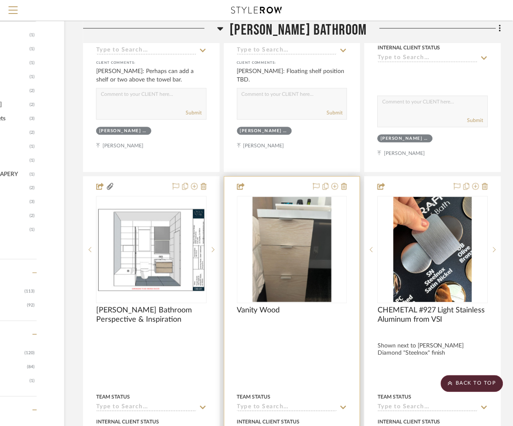
scroll to position [917, 95]
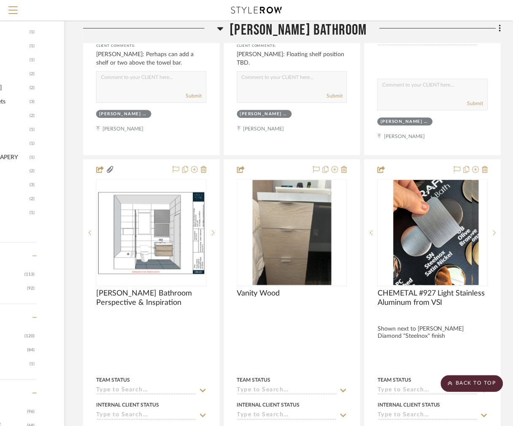
click at [508, 170] on div "Filter by keyword, category or name prior to exporting to Excel or Bulk Actions…" at bounding box center [209, 390] width 608 height 2363
click at [223, 28] on icon at bounding box center [220, 28] width 6 height 3
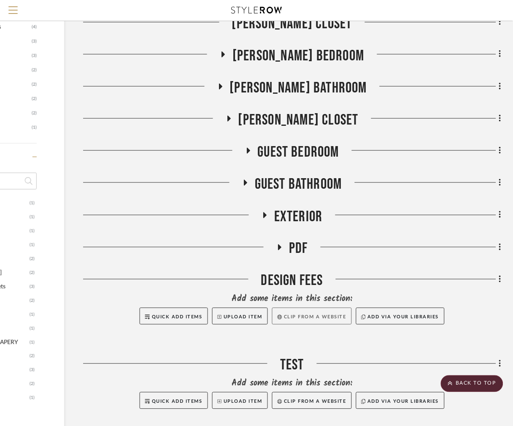
scroll to position [727, 95]
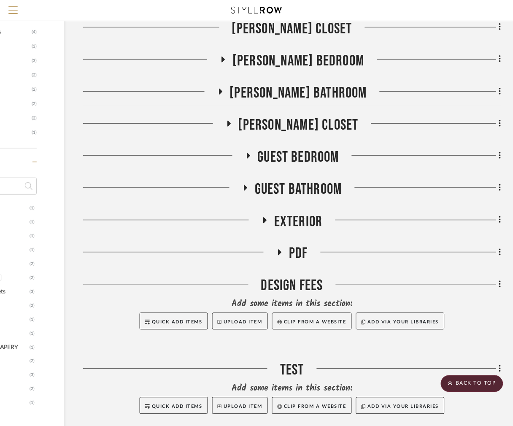
click at [247, 189] on icon at bounding box center [245, 188] width 10 height 6
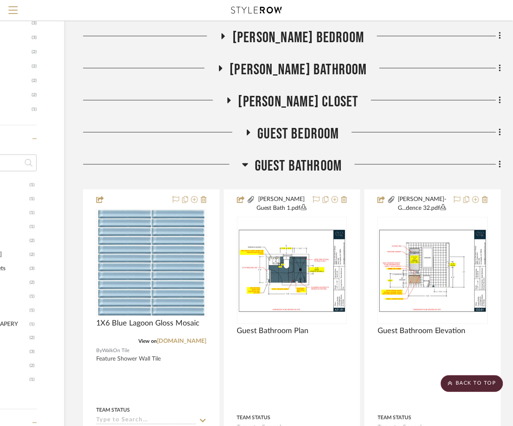
scroll to position [790, 95]
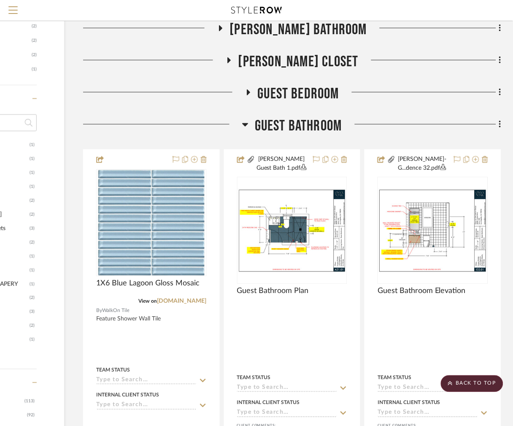
click at [392, 105] on div at bounding box center [420, 96] width 162 height 22
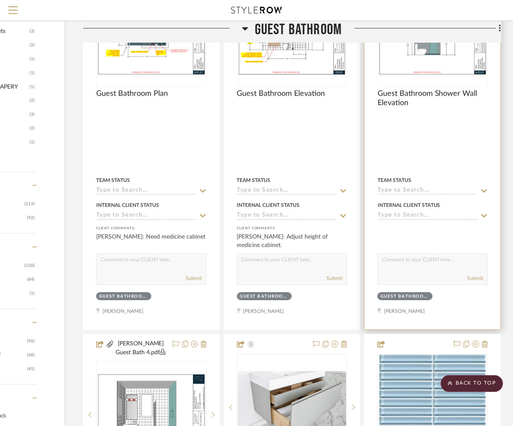
scroll to position [1170, 95]
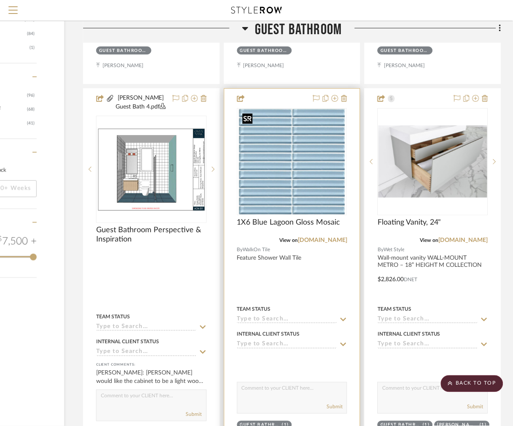
click at [307, 193] on img "0" at bounding box center [292, 161] width 106 height 105
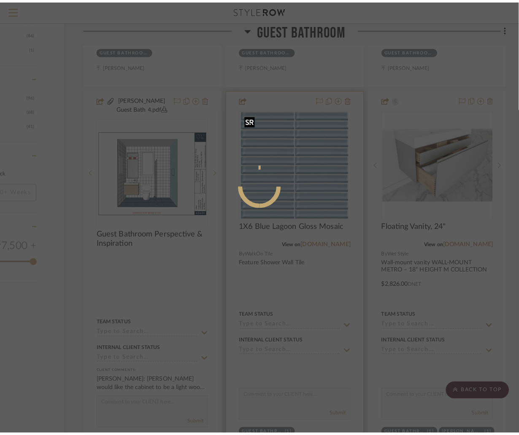
scroll to position [0, 0]
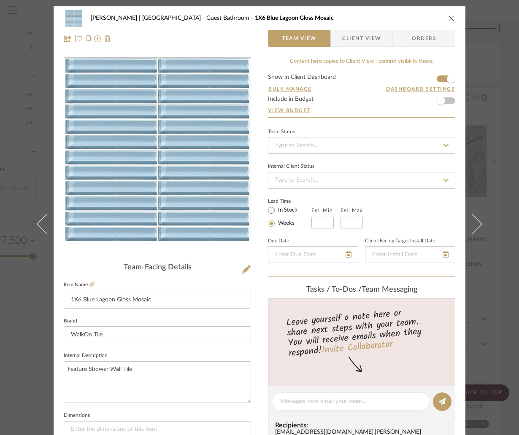
click at [498, 73] on div "[PERSON_NAME] | [GEOGRAPHIC_DATA] Guest Bathroom 1X6 Blue Lagoon Gloss Mosaic T…" at bounding box center [259, 217] width 519 height 435
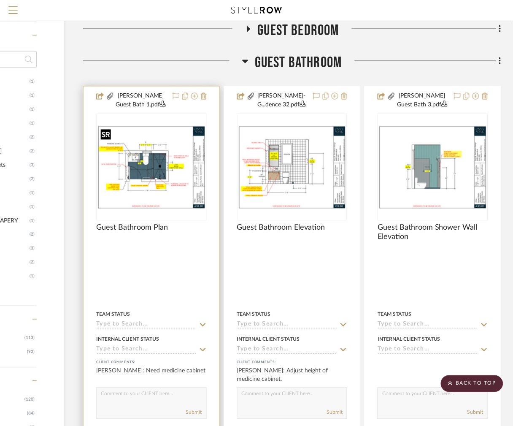
click at [173, 156] on img "0" at bounding box center [151, 167] width 109 height 84
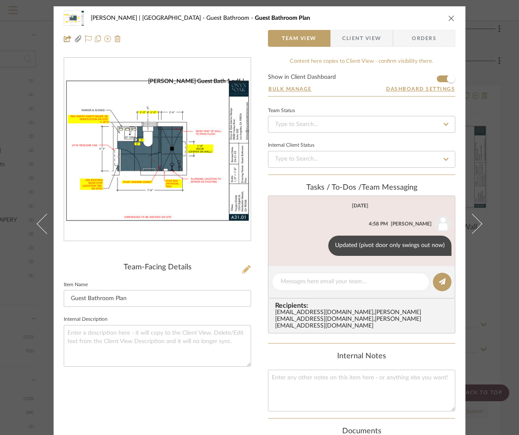
click at [242, 268] on icon at bounding box center [246, 269] width 8 height 8
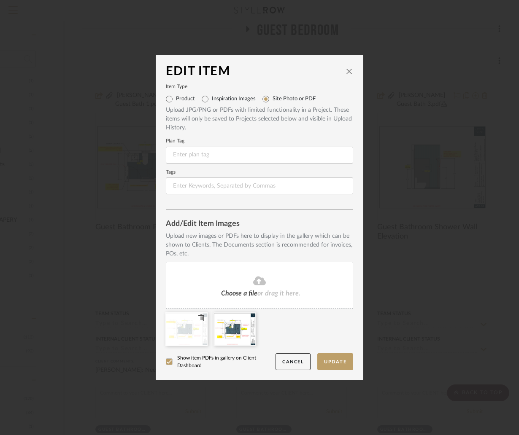
click at [199, 317] on icon at bounding box center [201, 318] width 6 height 7
click at [331, 361] on button "Update" at bounding box center [335, 362] width 36 height 17
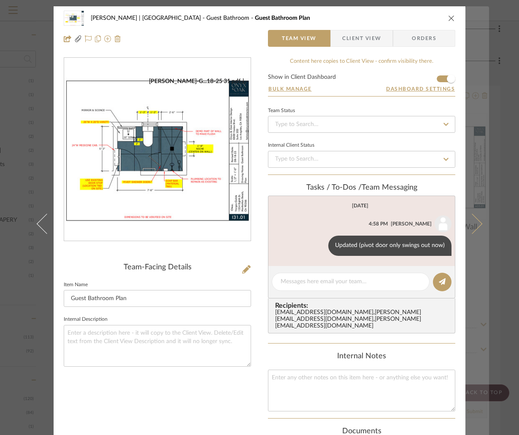
click at [483, 224] on button at bounding box center [477, 223] width 24 height 435
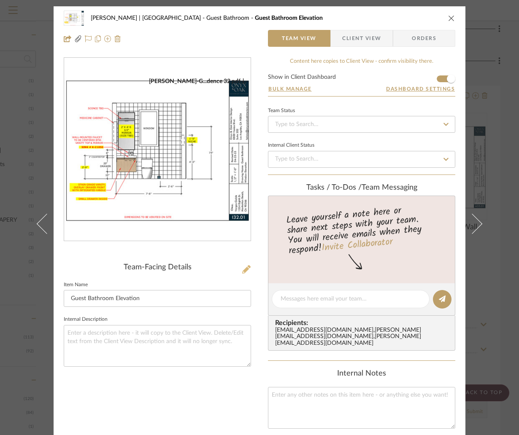
click at [242, 267] on icon at bounding box center [246, 269] width 8 height 8
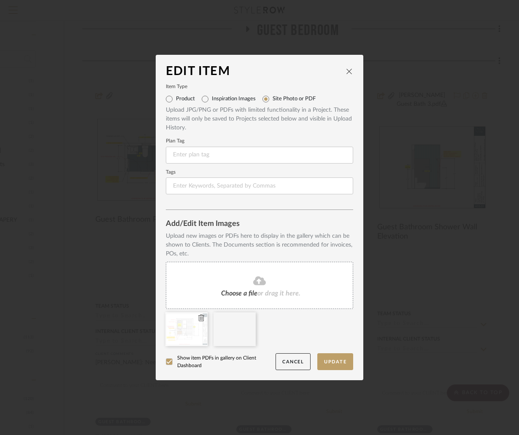
click at [198, 315] on icon at bounding box center [201, 318] width 6 height 7
click at [328, 363] on button "Update" at bounding box center [335, 362] width 36 height 17
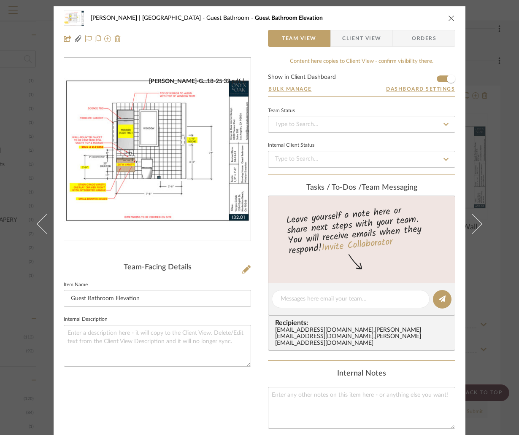
click at [493, 83] on div "[PERSON_NAME] | [GEOGRAPHIC_DATA] Guest Bathroom Guest Bathroom Elevation Team …" at bounding box center [259, 217] width 519 height 435
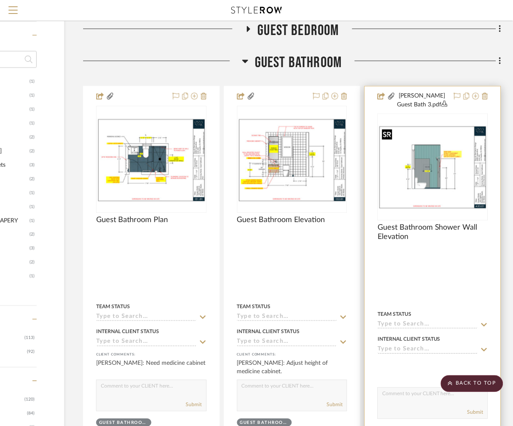
click at [439, 197] on img "0" at bounding box center [432, 167] width 109 height 84
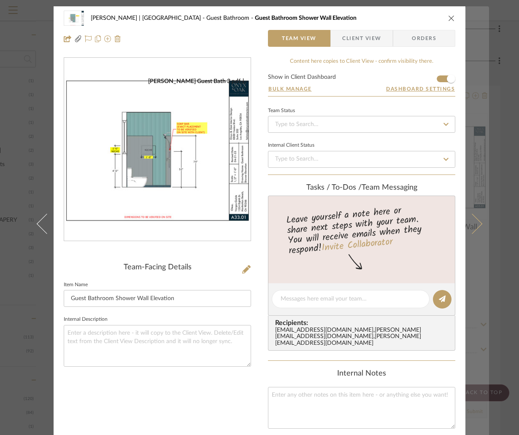
click at [473, 213] on button at bounding box center [477, 223] width 24 height 435
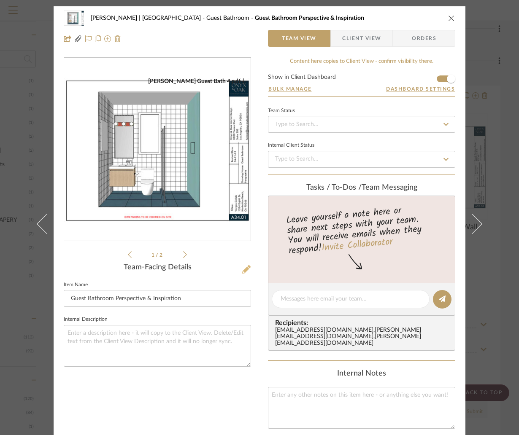
click at [244, 270] on icon at bounding box center [246, 269] width 8 height 8
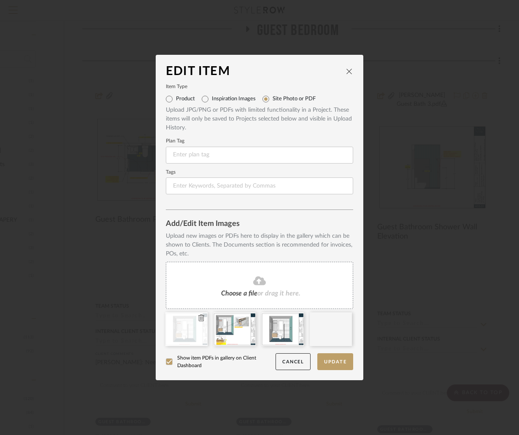
click at [198, 318] on icon at bounding box center [201, 318] width 6 height 7
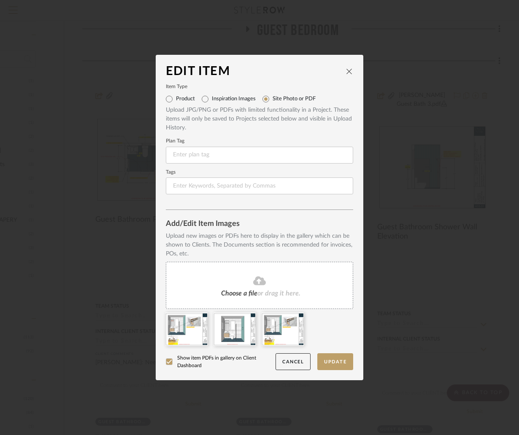
click at [0, 0] on icon at bounding box center [0, 0] width 0 height 0
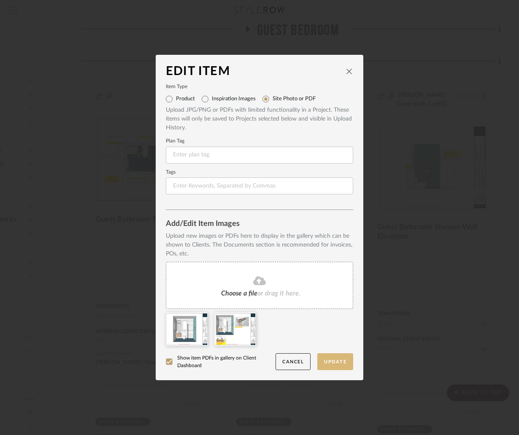
click at [338, 359] on button "Update" at bounding box center [335, 362] width 36 height 17
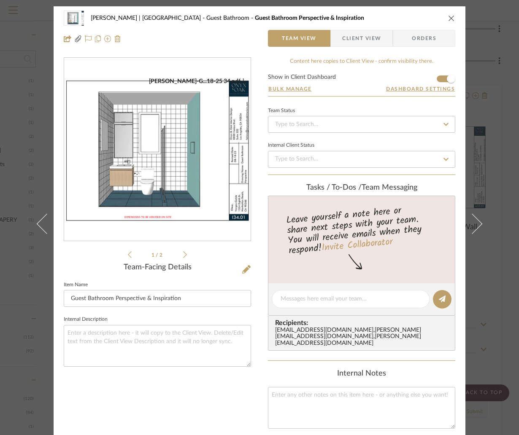
click at [497, 125] on div "[PERSON_NAME] | [GEOGRAPHIC_DATA] Guest Bathroom Guest Bathroom Perspective & I…" at bounding box center [259, 217] width 519 height 435
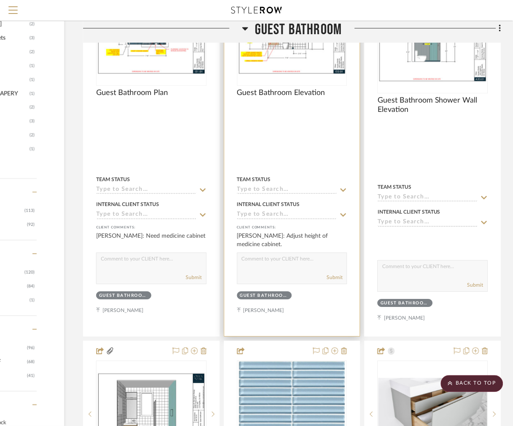
scroll to position [980, 95]
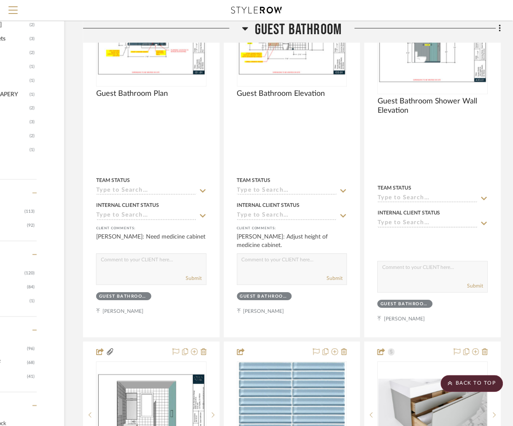
click at [246, 30] on icon at bounding box center [245, 29] width 6 height 10
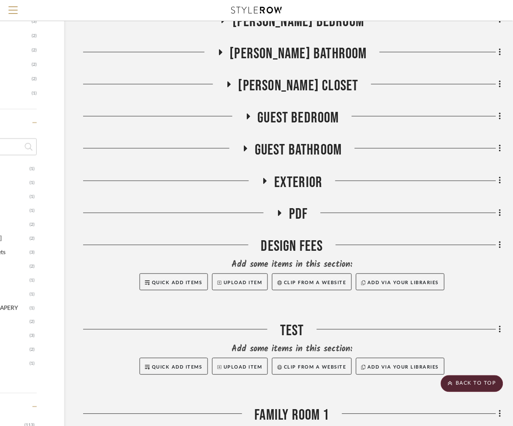
scroll to position [727, 95]
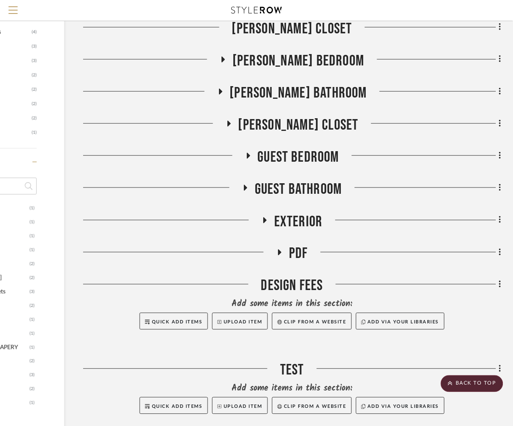
click at [222, 91] on icon at bounding box center [220, 92] width 3 height 6
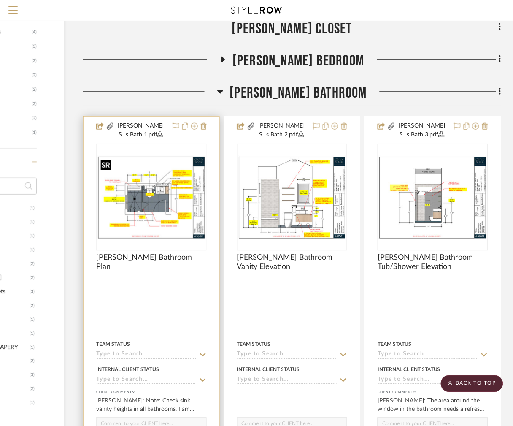
click at [0, 0] on img at bounding box center [0, 0] width 0 height 0
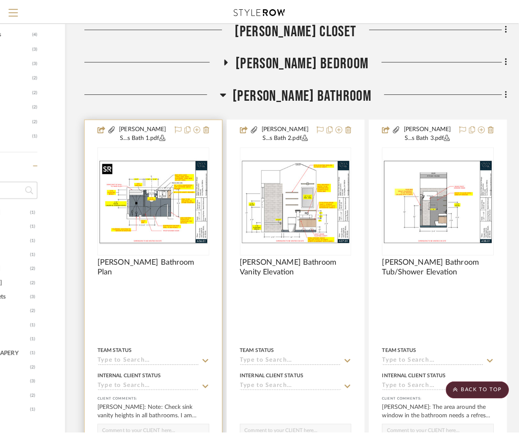
scroll to position [0, 0]
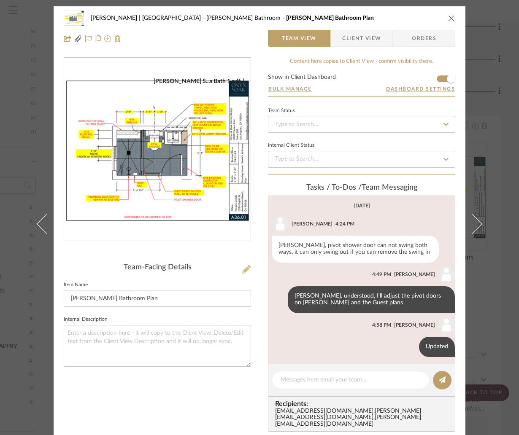
click at [242, 266] on icon at bounding box center [246, 269] width 8 height 8
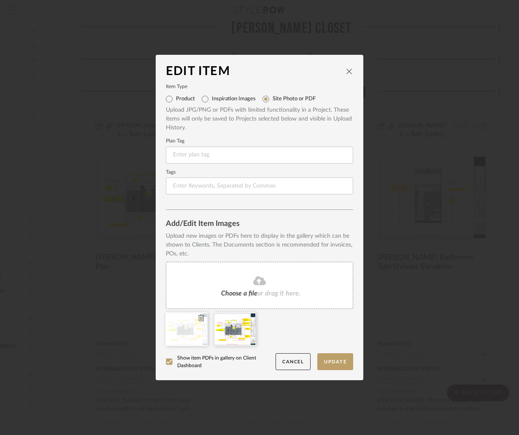
click at [198, 319] on icon at bounding box center [201, 318] width 6 height 7
click at [338, 359] on button "Update" at bounding box center [335, 362] width 36 height 17
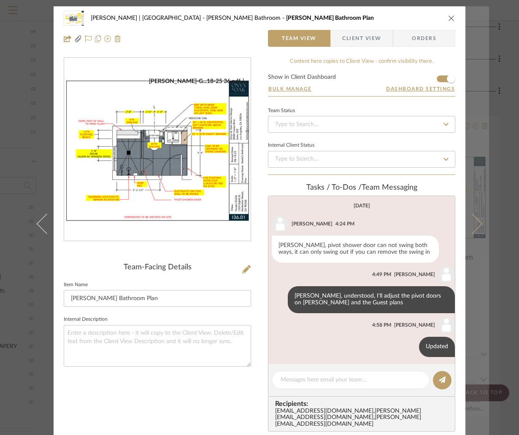
click at [476, 217] on button at bounding box center [477, 223] width 24 height 435
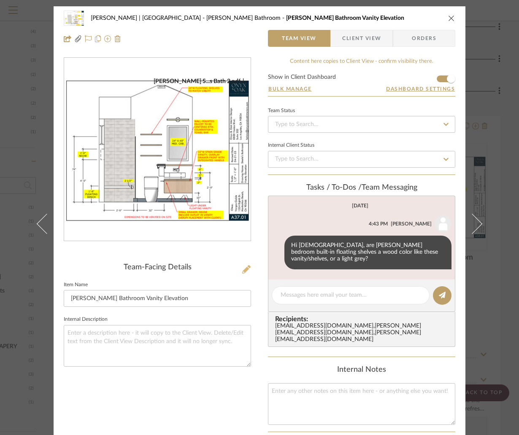
click at [242, 271] on icon at bounding box center [246, 269] width 8 height 8
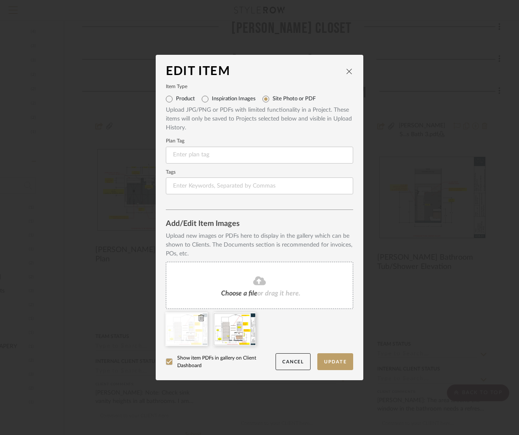
click at [198, 317] on icon at bounding box center [201, 318] width 6 height 7
click at [322, 360] on button "Update" at bounding box center [335, 362] width 36 height 17
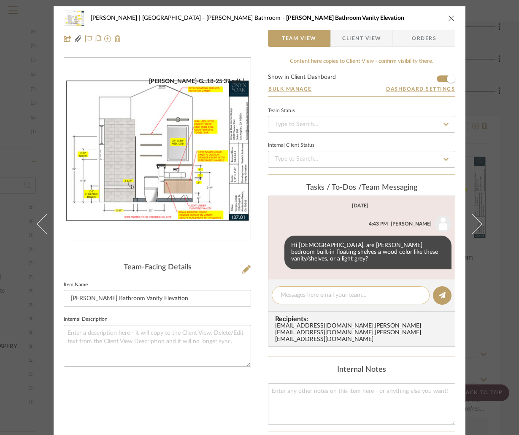
click at [346, 291] on textarea at bounding box center [351, 295] width 140 height 9
type textarea "Updated the 2'-8" dimension on this"
click at [441, 292] on icon at bounding box center [442, 295] width 7 height 7
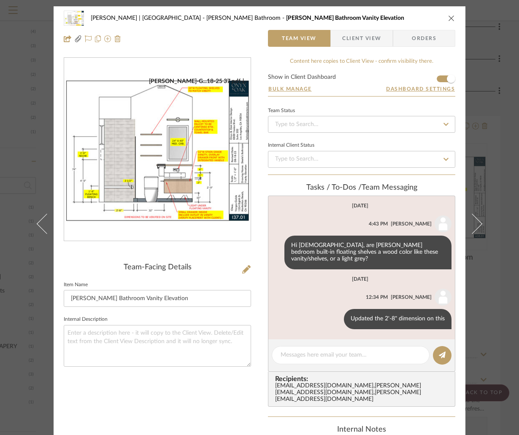
click at [448, 16] on icon "close" at bounding box center [451, 18] width 7 height 7
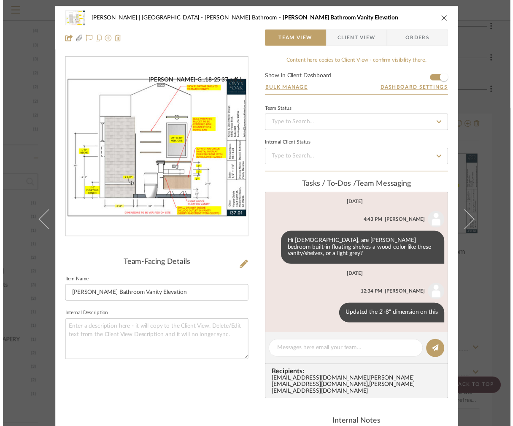
scroll to position [727, 95]
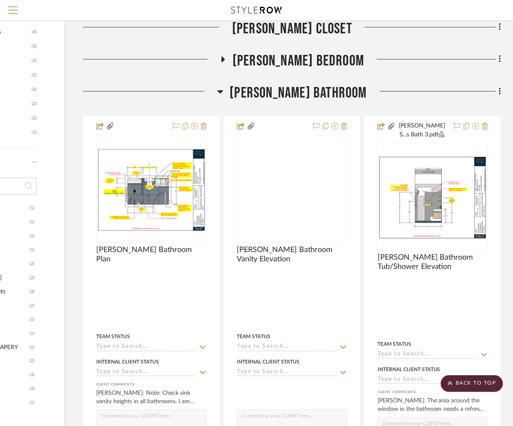
click at [224, 90] on icon at bounding box center [220, 91] width 6 height 10
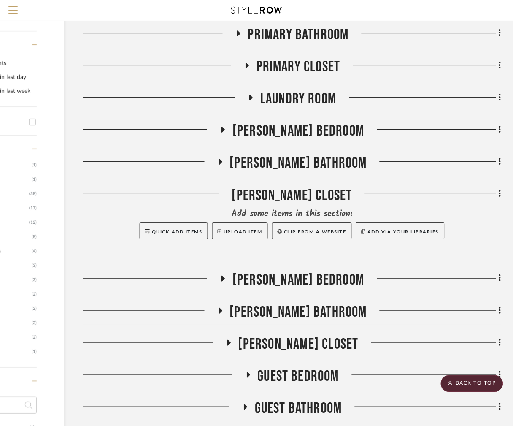
scroll to position [507, 95]
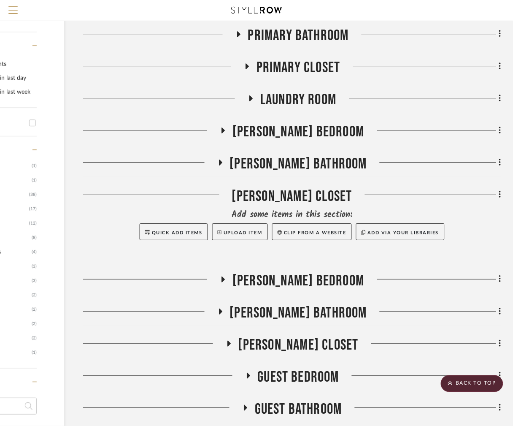
click at [248, 105] on fa-icon at bounding box center [251, 101] width 6 height 12
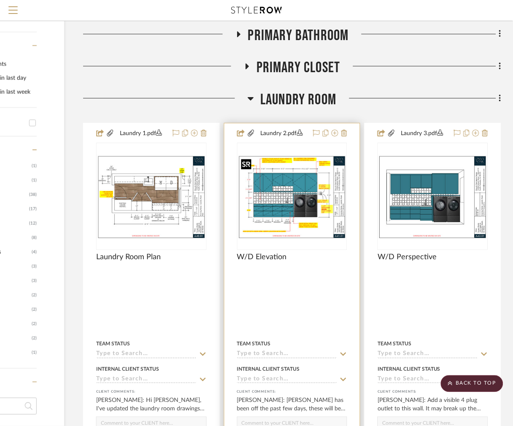
click at [310, 195] on img "0" at bounding box center [292, 196] width 109 height 84
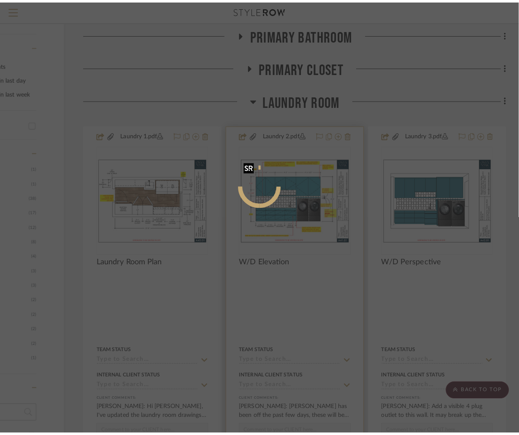
scroll to position [0, 0]
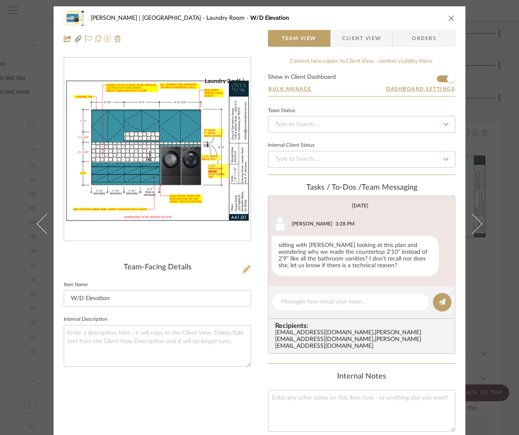
click at [242, 270] on icon at bounding box center [246, 269] width 8 height 8
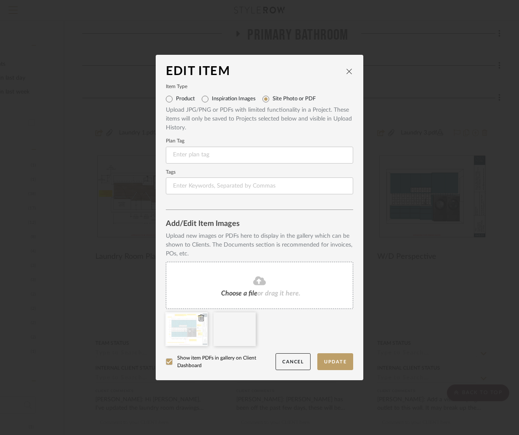
click at [199, 315] on icon at bounding box center [201, 318] width 6 height 7
click at [340, 359] on button "Update" at bounding box center [335, 362] width 36 height 17
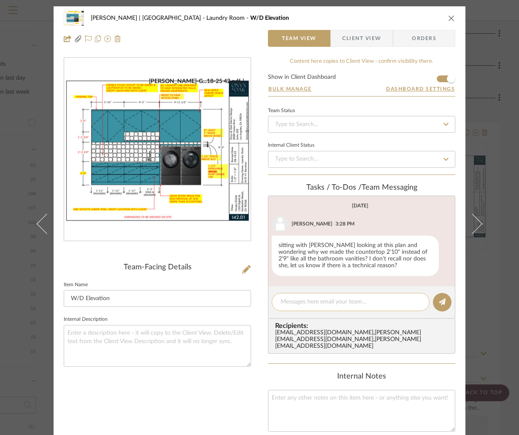
click at [327, 301] on textarea at bounding box center [351, 302] width 140 height 9
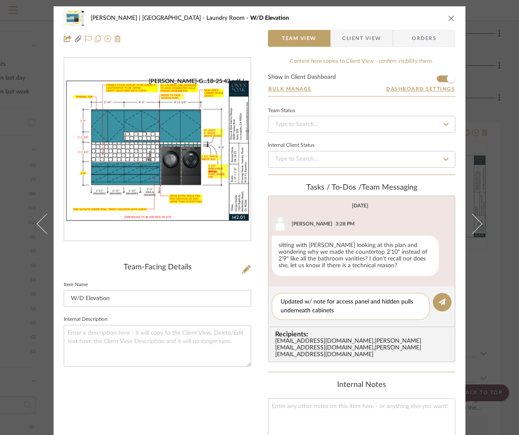
click at [310, 311] on textarea "Updated w/ note for access panel and hidden pulls underneath cabinets" at bounding box center [351, 307] width 140 height 18
type textarea "Updated w/ note for access panel and hidden pulls underneath upper cabinets"
click at [442, 300] on icon at bounding box center [442, 302] width 7 height 7
